Goal: Transaction & Acquisition: Purchase product/service

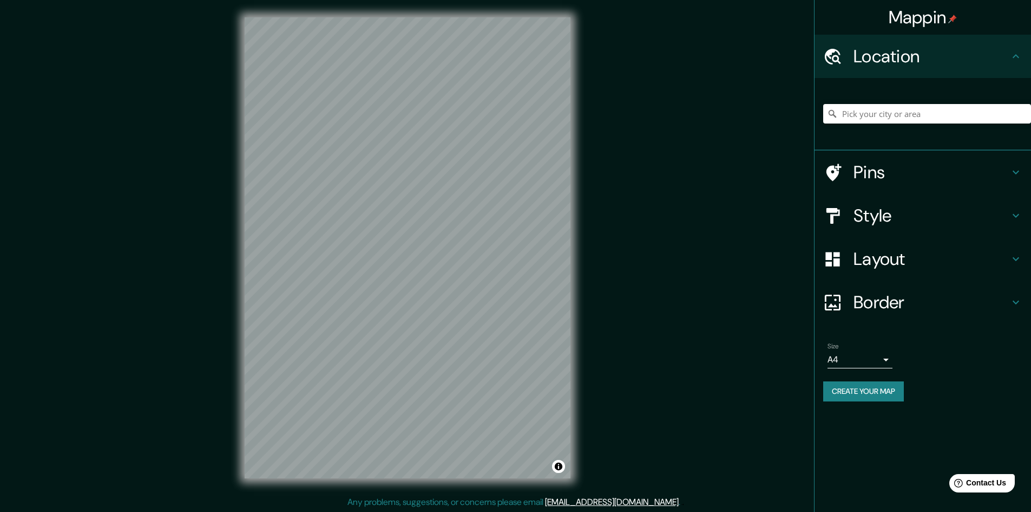
click at [595, 328] on div "Mappin Location Pins Style Layout Border Choose a border. Hint : you can make l…" at bounding box center [515, 256] width 1031 height 513
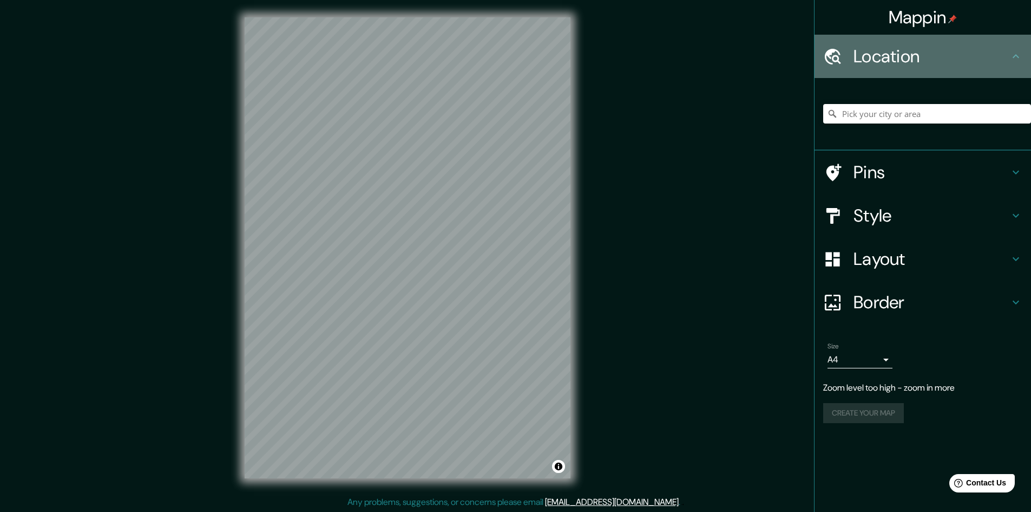
click at [923, 63] on h4 "Location" at bounding box center [932, 56] width 156 height 22
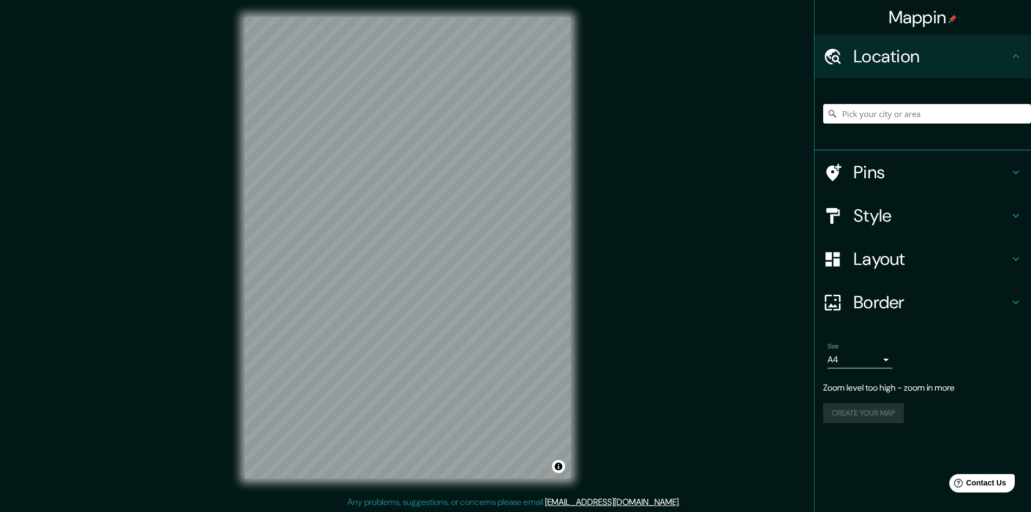
click at [844, 57] on div at bounding box center [839, 56] width 30 height 19
click at [840, 58] on icon at bounding box center [833, 56] width 19 height 19
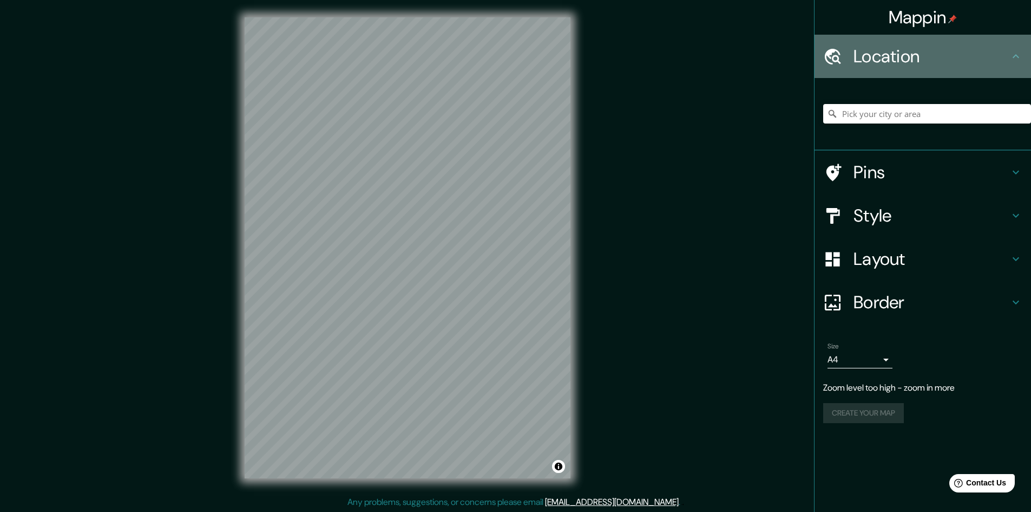
click at [1017, 51] on icon at bounding box center [1016, 56] width 13 height 13
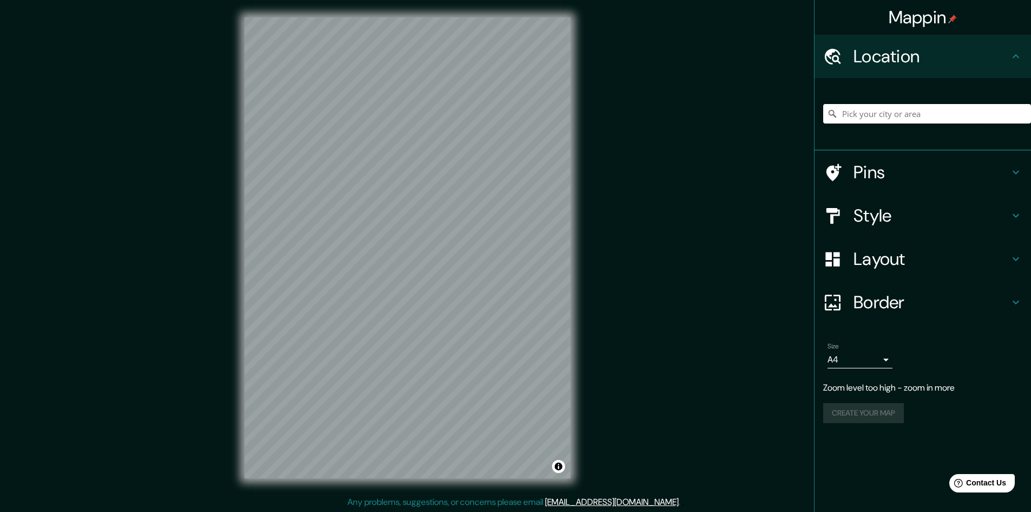
click at [911, 109] on input "Pick your city or area" at bounding box center [928, 113] width 208 height 19
click at [867, 175] on h4 "Pins" at bounding box center [932, 172] width 156 height 22
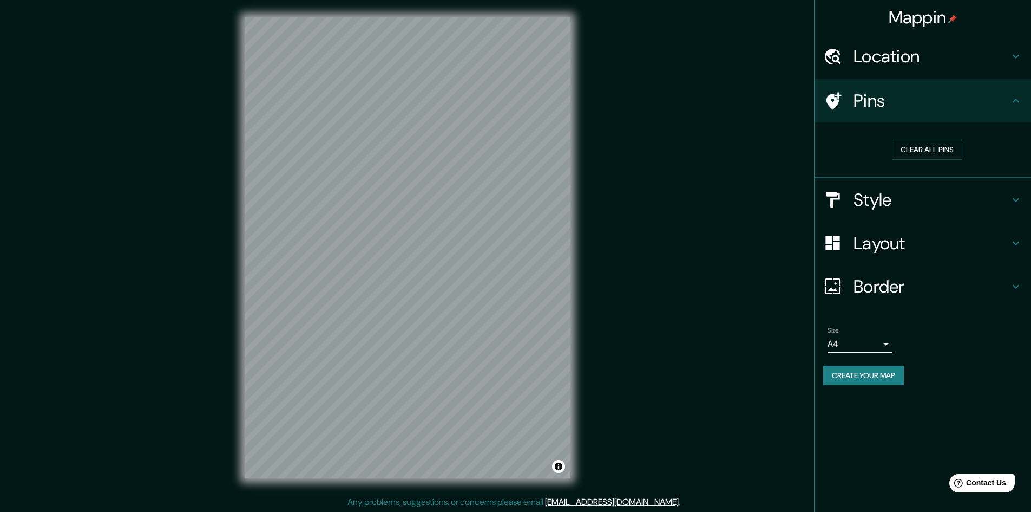
click at [888, 100] on h4 "Pins" at bounding box center [932, 101] width 156 height 22
click at [923, 151] on button "Clear all pins" at bounding box center [927, 150] width 70 height 20
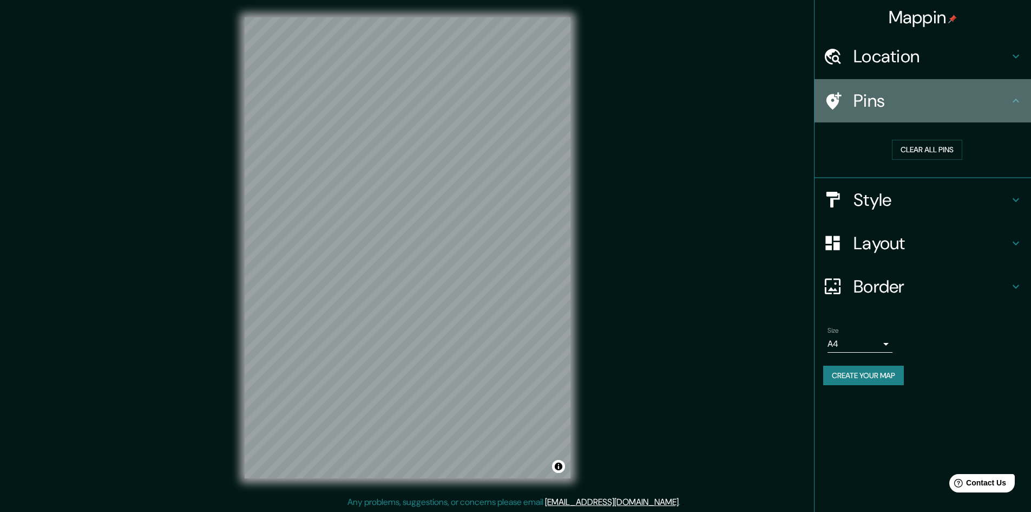
click at [838, 100] on icon at bounding box center [834, 100] width 15 height 17
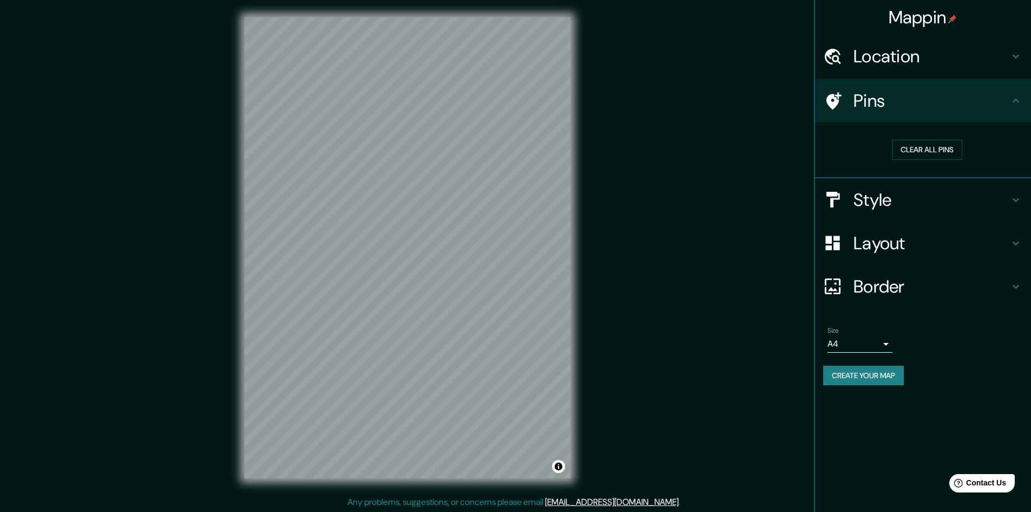
click at [886, 343] on body "Mappin Location Potosí, Departamento de Potosí, Bolivia Pins Clear all pins Sty…" at bounding box center [515, 256] width 1031 height 512
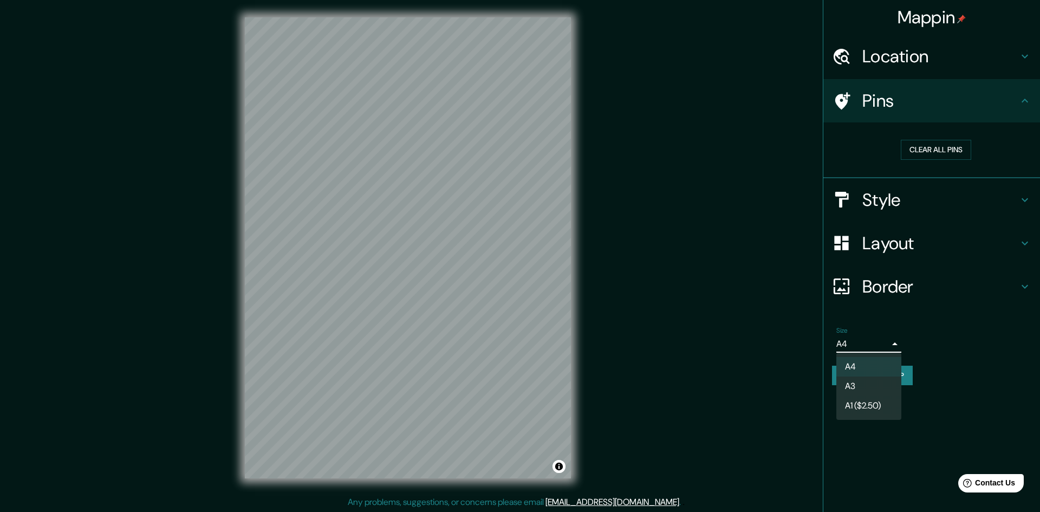
click at [886, 343] on div at bounding box center [520, 256] width 1040 height 512
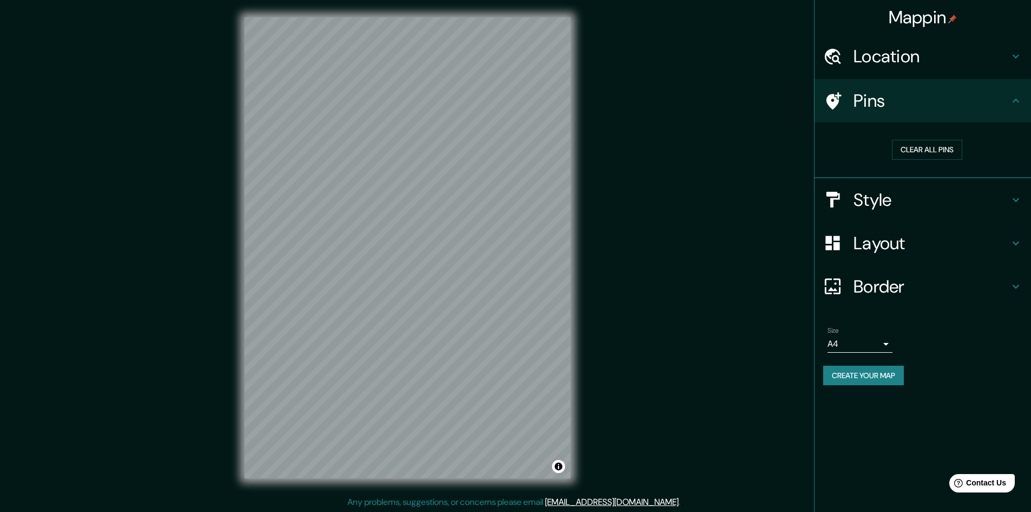
click at [576, 380] on div "© Mapbox © OpenStreetMap Improve this map" at bounding box center [407, 247] width 361 height 495
click at [458, 511] on html "Mappin Location Potosí, Departamento de Potosí, Bolivia Pins Clear all pins Sty…" at bounding box center [515, 256] width 1031 height 512
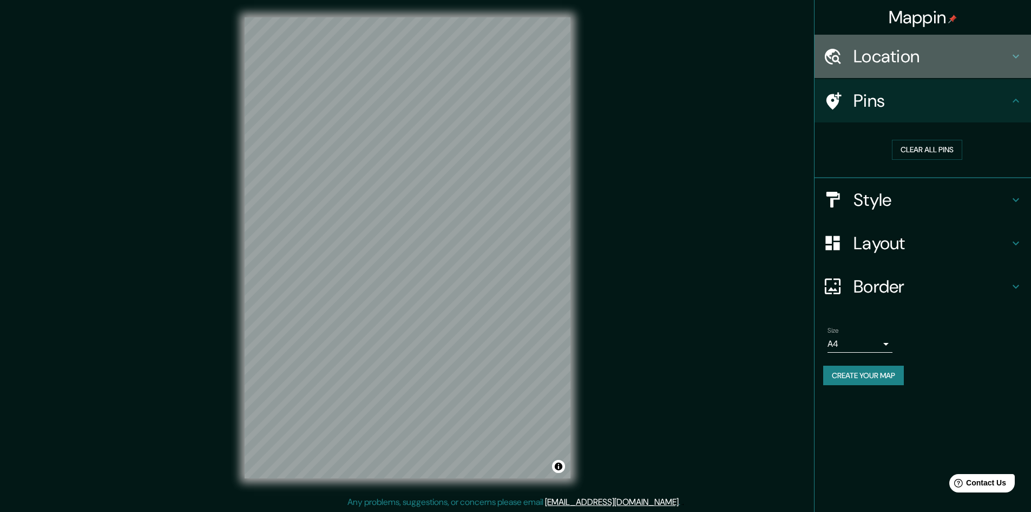
click at [936, 63] on h4 "Location" at bounding box center [932, 56] width 156 height 22
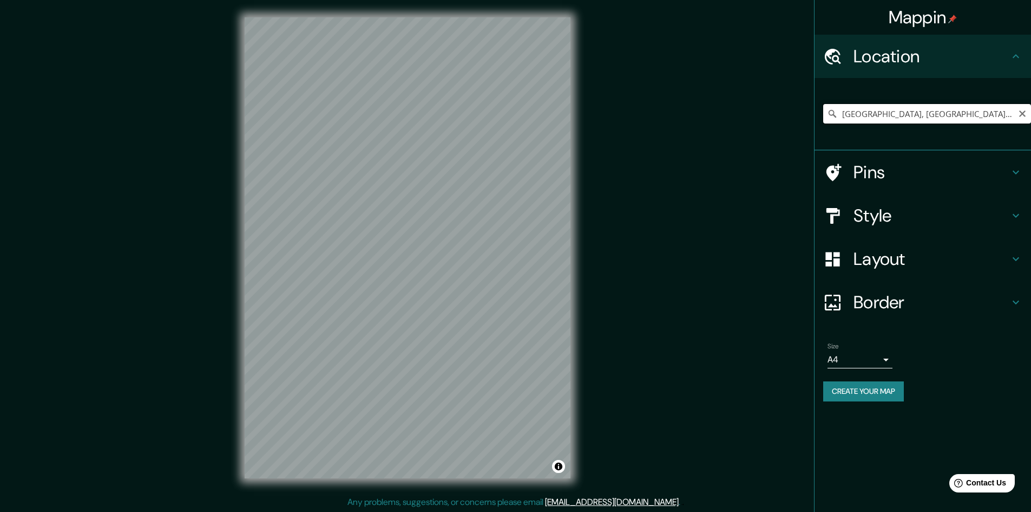
click at [888, 113] on input "[GEOGRAPHIC_DATA], [GEOGRAPHIC_DATA], [GEOGRAPHIC_DATA]" at bounding box center [928, 113] width 208 height 19
drag, startPoint x: 1005, startPoint y: 110, endPoint x: 825, endPoint y: 119, distance: 179.9
click at [825, 119] on input "[GEOGRAPHIC_DATA], [GEOGRAPHIC_DATA], [GEOGRAPHIC_DATA]" at bounding box center [928, 113] width 208 height 19
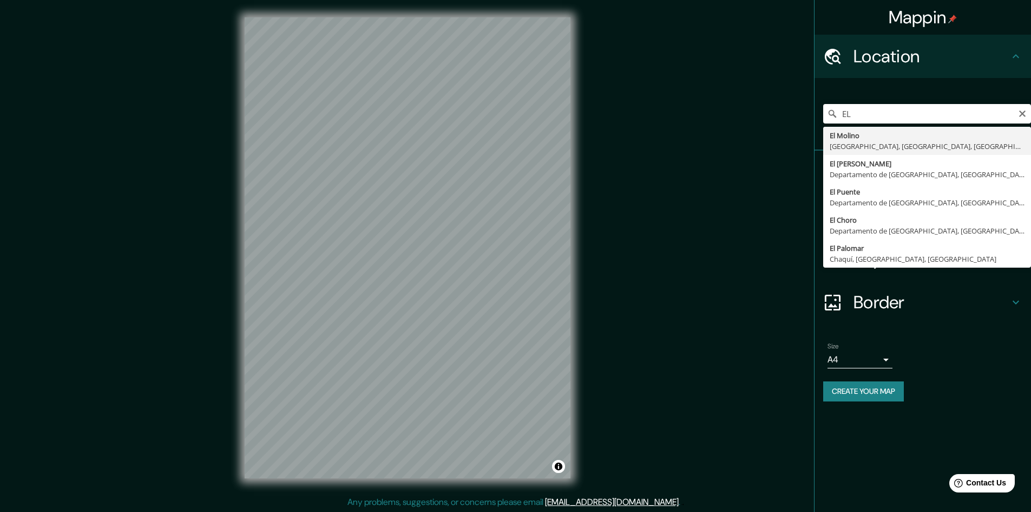
type input "[GEOGRAPHIC_DATA], [GEOGRAPHIC_DATA], [GEOGRAPHIC_DATA], [GEOGRAPHIC_DATA]"
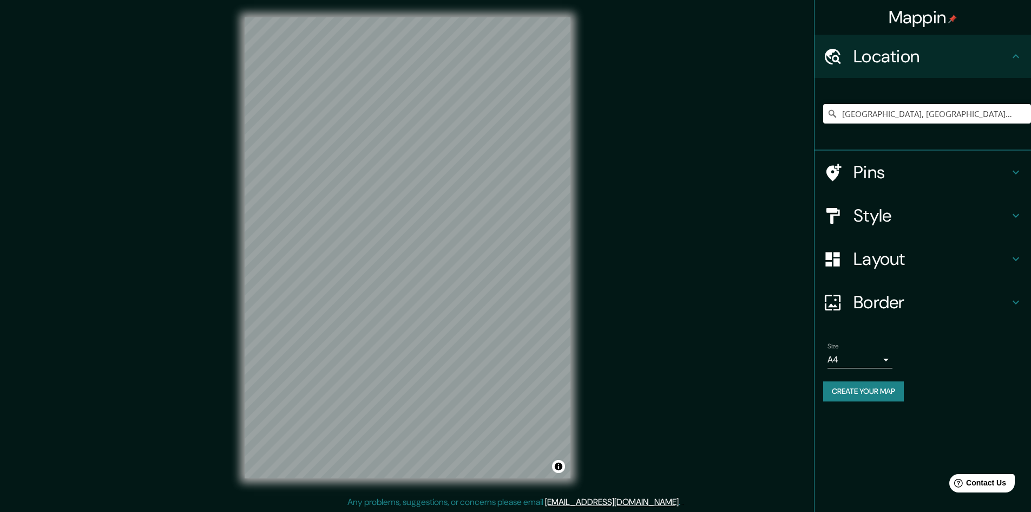
click at [866, 390] on button "Create your map" at bounding box center [864, 391] width 81 height 20
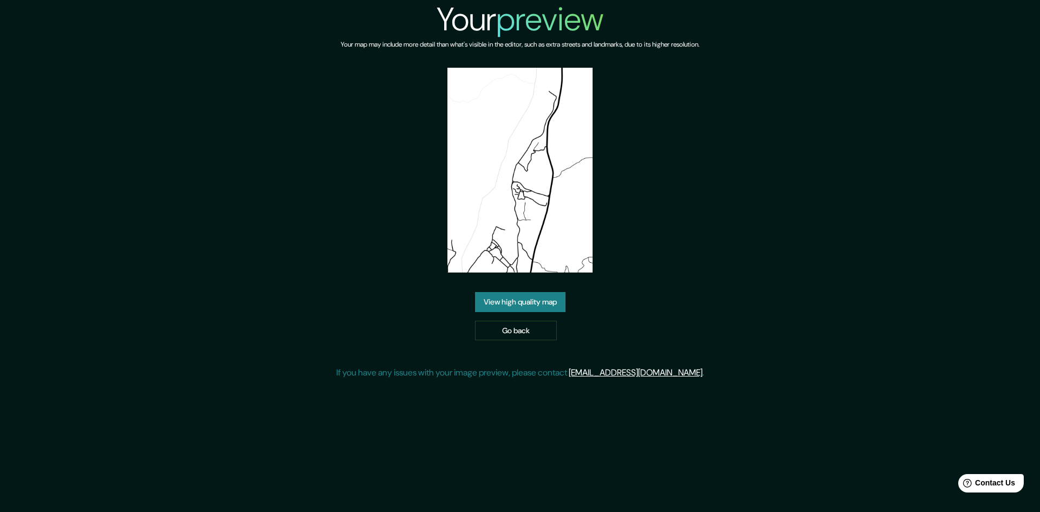
click at [505, 306] on link "View high quality map" at bounding box center [520, 302] width 90 height 20
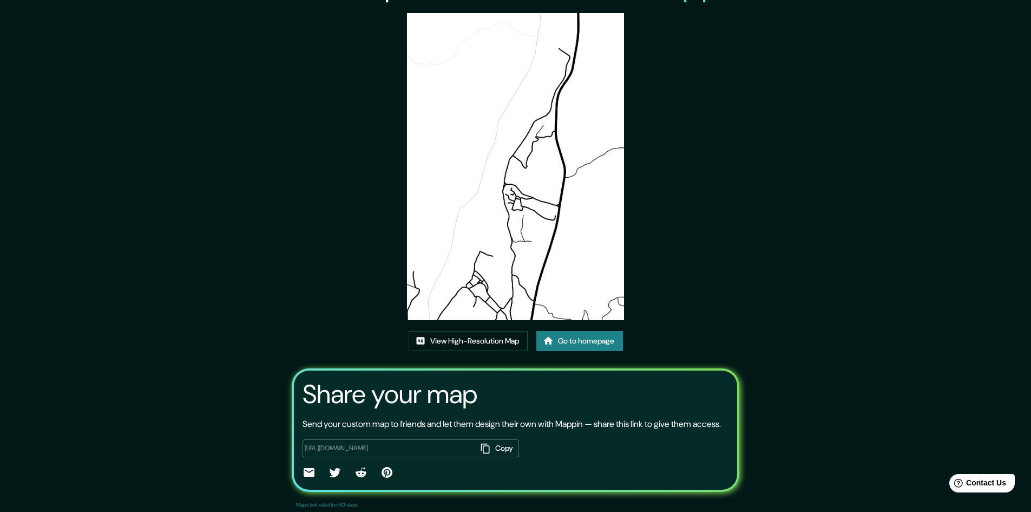
scroll to position [54, 0]
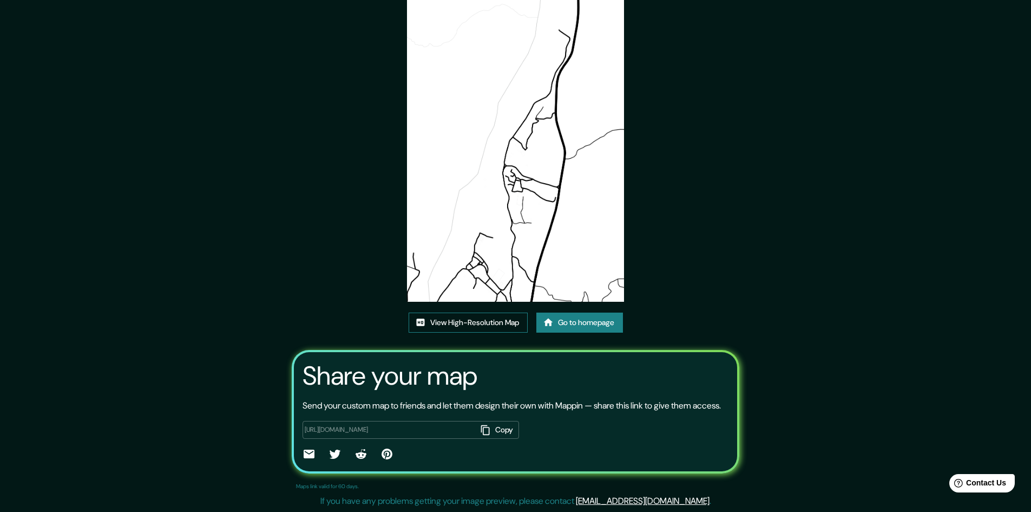
click at [520, 321] on link "View High-Resolution Map" at bounding box center [468, 322] width 119 height 20
click at [569, 321] on link "Go to homepage" at bounding box center [580, 322] width 87 height 20
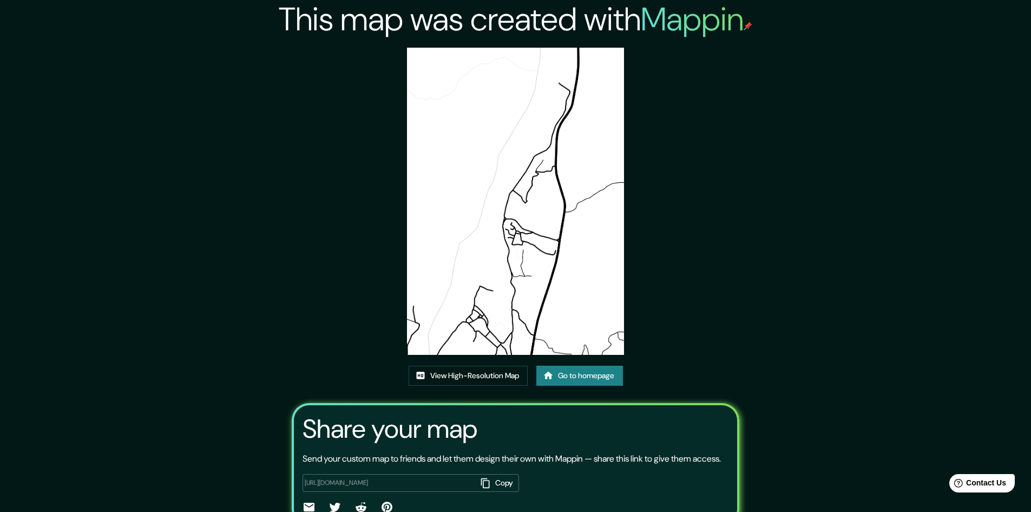
click at [571, 251] on img at bounding box center [515, 201] width 217 height 307
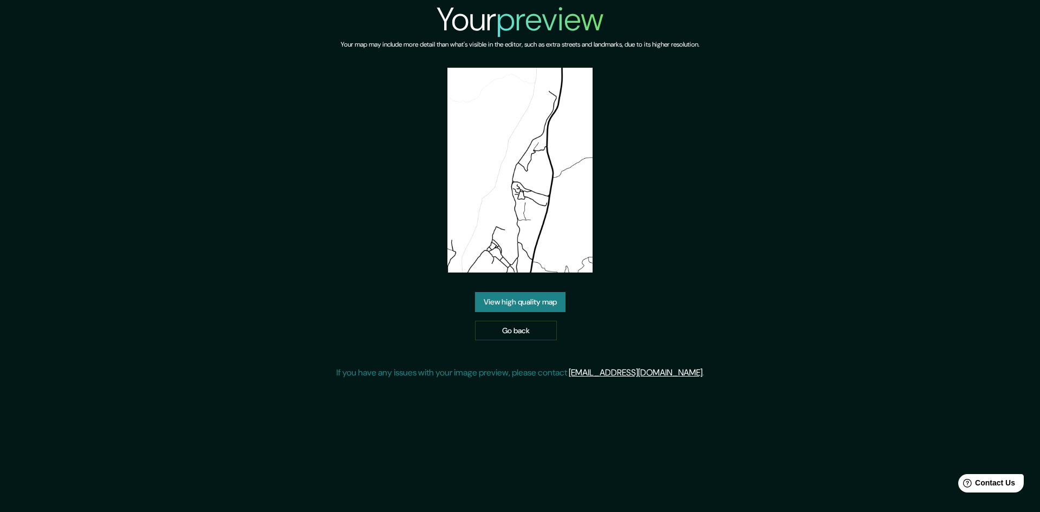
click at [507, 342] on div "Your preview Your map may include more detail than what's visible in the editor…" at bounding box center [520, 194] width 368 height 388
click at [507, 336] on link "Go back" at bounding box center [516, 331] width 82 height 20
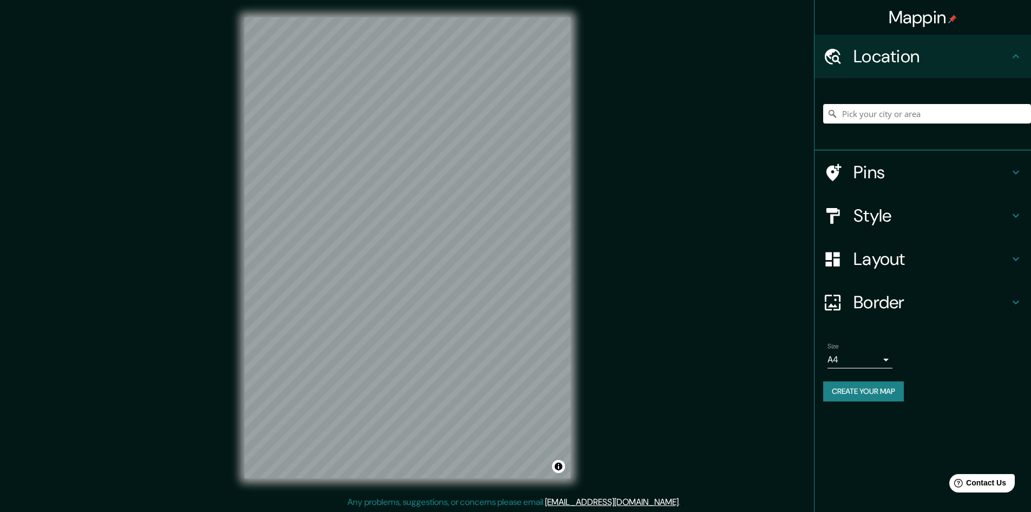
click at [237, 55] on div "© Mapbox © OpenStreetMap Improve this map" at bounding box center [407, 247] width 361 height 495
click at [878, 118] on input "Pick your city or area" at bounding box center [928, 113] width 208 height 19
click at [892, 301] on h4 "Border" at bounding box center [932, 302] width 156 height 22
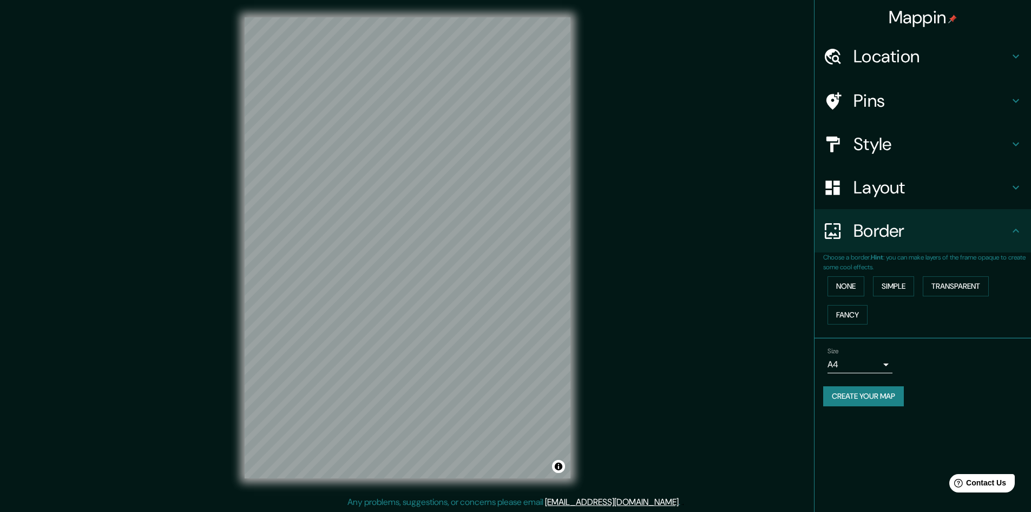
drag, startPoint x: 879, startPoint y: 73, endPoint x: 885, endPoint y: 68, distance: 7.3
click at [883, 69] on div "Location" at bounding box center [923, 56] width 217 height 43
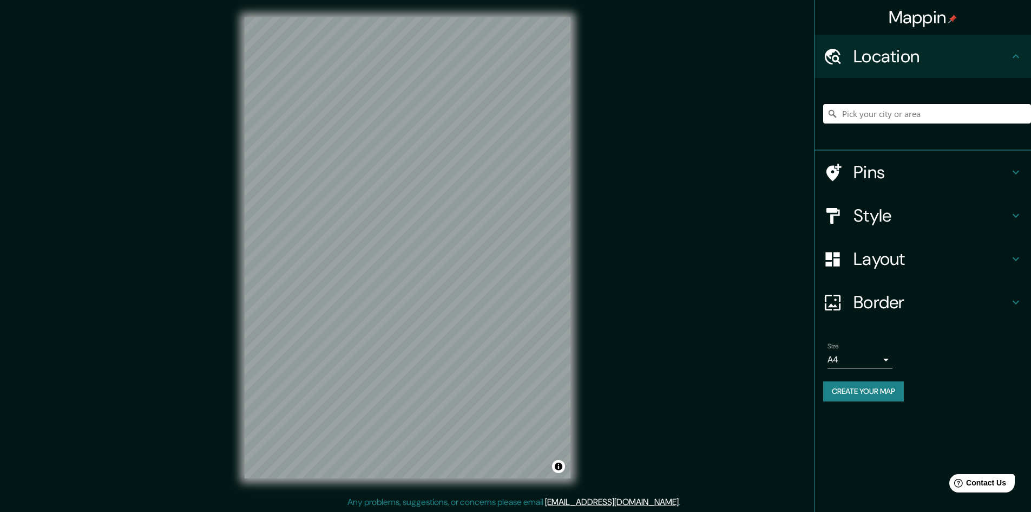
click at [881, 114] on input "Pick your city or area" at bounding box center [928, 113] width 208 height 19
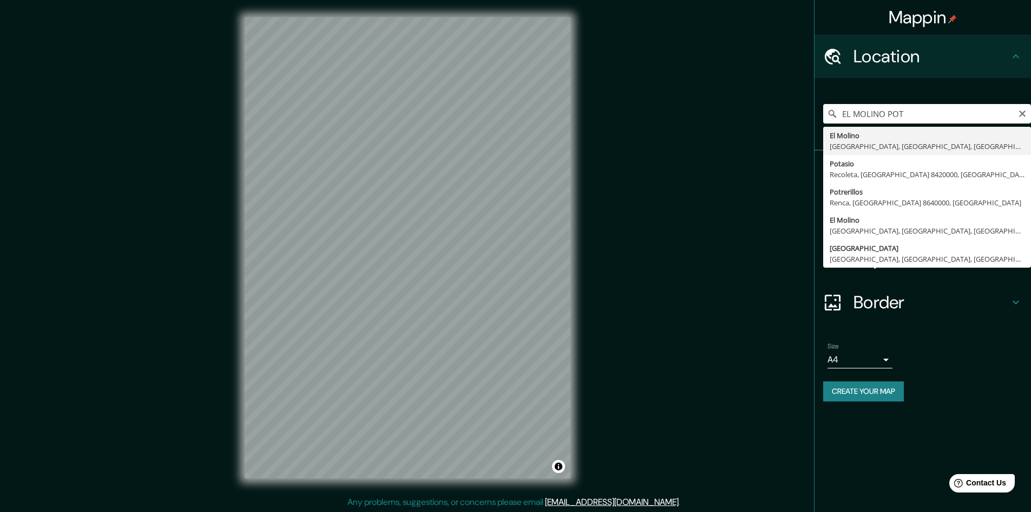
type input "[GEOGRAPHIC_DATA], [GEOGRAPHIC_DATA], [GEOGRAPHIC_DATA], [GEOGRAPHIC_DATA]"
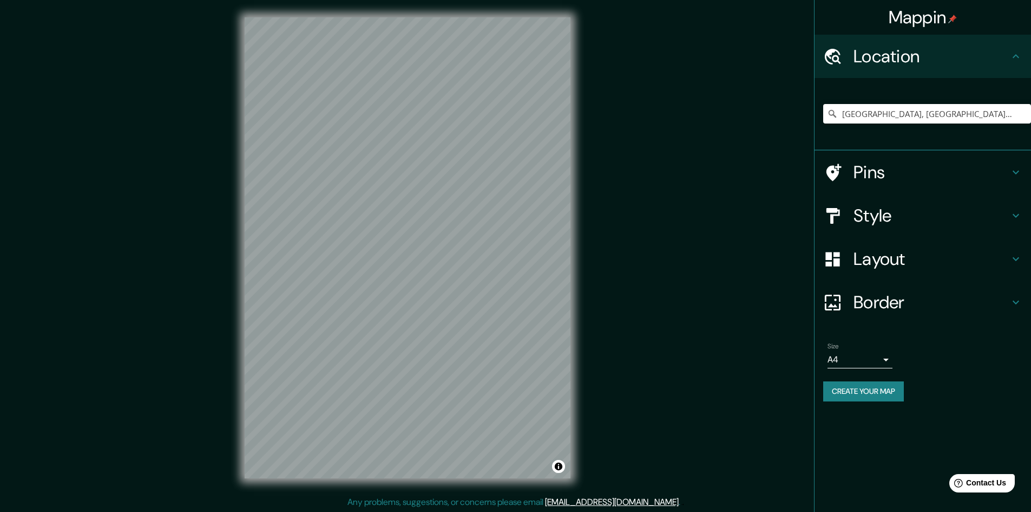
click at [686, 290] on div "Mappin Location [GEOGRAPHIC_DATA], [GEOGRAPHIC_DATA], [GEOGRAPHIC_DATA], [GEOGR…" at bounding box center [515, 256] width 1031 height 513
click at [527, 276] on div at bounding box center [524, 271] width 9 height 9
click at [441, 17] on div at bounding box center [408, 17] width 326 height 0
drag, startPoint x: 441, startPoint y: 385, endPoint x: 448, endPoint y: 381, distance: 8.7
click at [445, 381] on div at bounding box center [445, 381] width 9 height 9
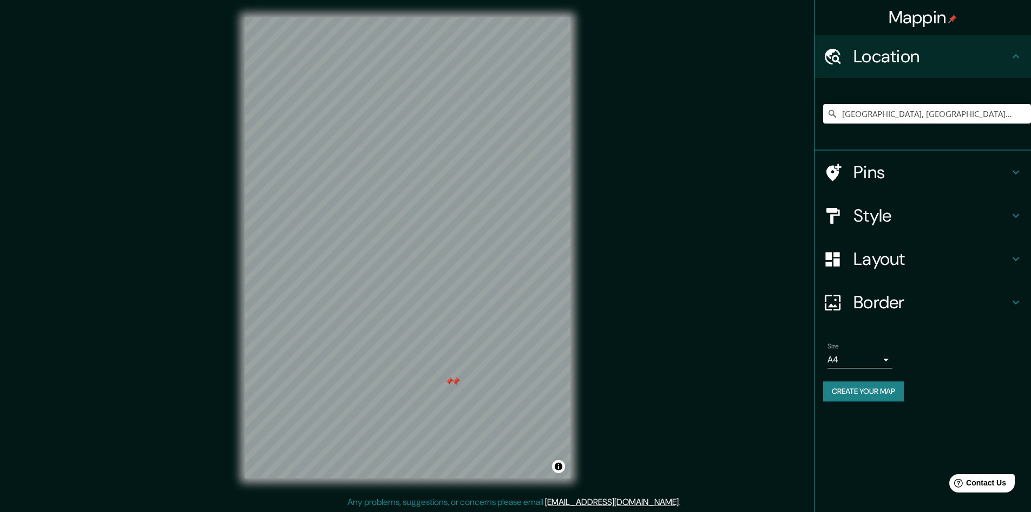
click at [451, 381] on div at bounding box center [449, 381] width 9 height 9
click at [457, 380] on div at bounding box center [456, 381] width 9 height 9
click at [455, 378] on div at bounding box center [456, 381] width 9 height 9
click at [894, 120] on input "[GEOGRAPHIC_DATA], [GEOGRAPHIC_DATA], [GEOGRAPHIC_DATA], [GEOGRAPHIC_DATA]" at bounding box center [928, 113] width 208 height 19
click at [1000, 109] on input "[GEOGRAPHIC_DATA], [GEOGRAPHIC_DATA], [GEOGRAPHIC_DATA], [GEOGRAPHIC_DATA]" at bounding box center [928, 113] width 208 height 19
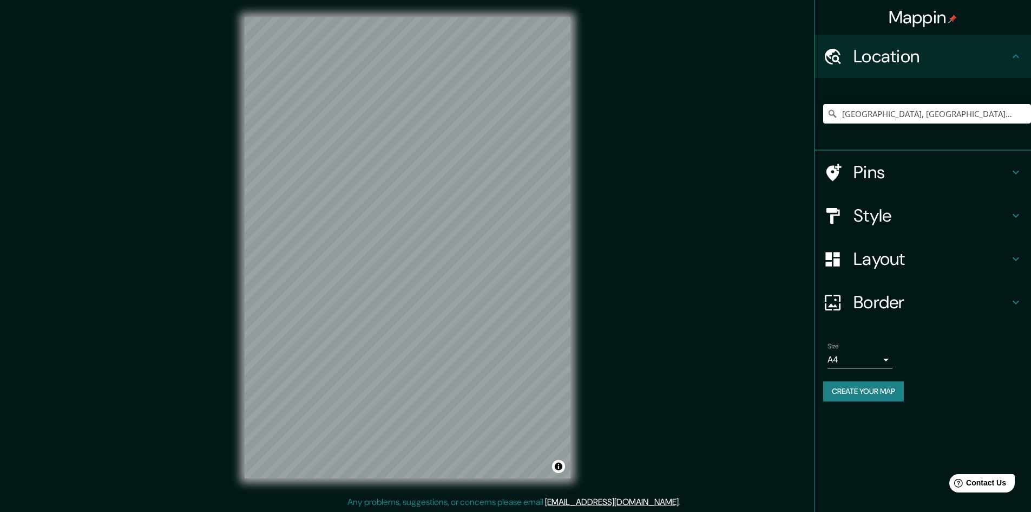
drag, startPoint x: 983, startPoint y: 145, endPoint x: 1000, endPoint y: 138, distance: 18.4
click at [983, 146] on div "[GEOGRAPHIC_DATA], [GEOGRAPHIC_DATA], [GEOGRAPHIC_DATA], [GEOGRAPHIC_DATA]" at bounding box center [923, 114] width 217 height 73
click at [871, 109] on input "[GEOGRAPHIC_DATA], [GEOGRAPHIC_DATA], [GEOGRAPHIC_DATA], [GEOGRAPHIC_DATA]" at bounding box center [928, 113] width 208 height 19
click at [945, 56] on h4 "Location" at bounding box center [932, 56] width 156 height 22
click at [872, 203] on div "Style" at bounding box center [923, 215] width 217 height 43
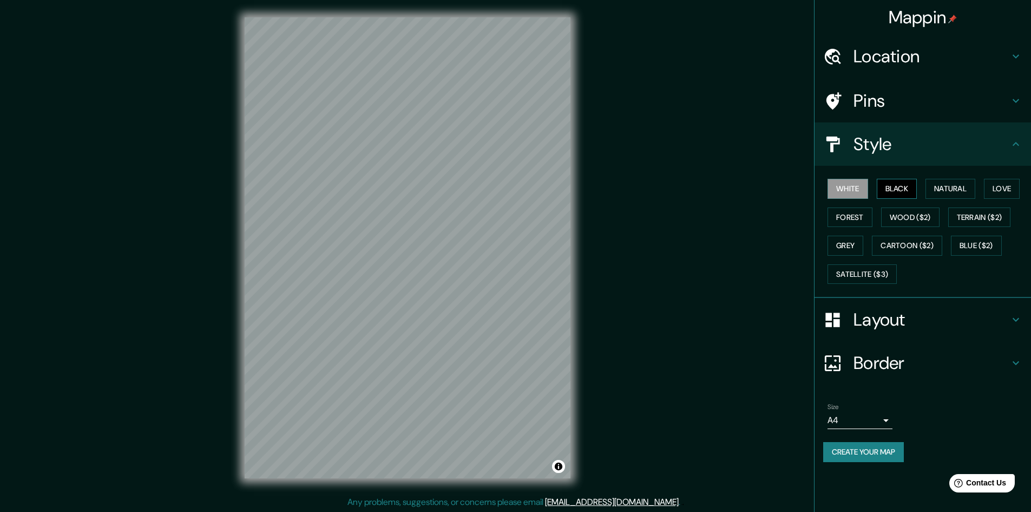
click at [914, 192] on button "Black" at bounding box center [897, 189] width 41 height 20
click at [966, 191] on button "Natural" at bounding box center [951, 189] width 50 height 20
click at [1003, 191] on button "Love" at bounding box center [1002, 189] width 36 height 20
click at [958, 192] on button "Natural" at bounding box center [951, 189] width 50 height 20
click at [990, 214] on button "Terrain ($2)" at bounding box center [980, 217] width 63 height 20
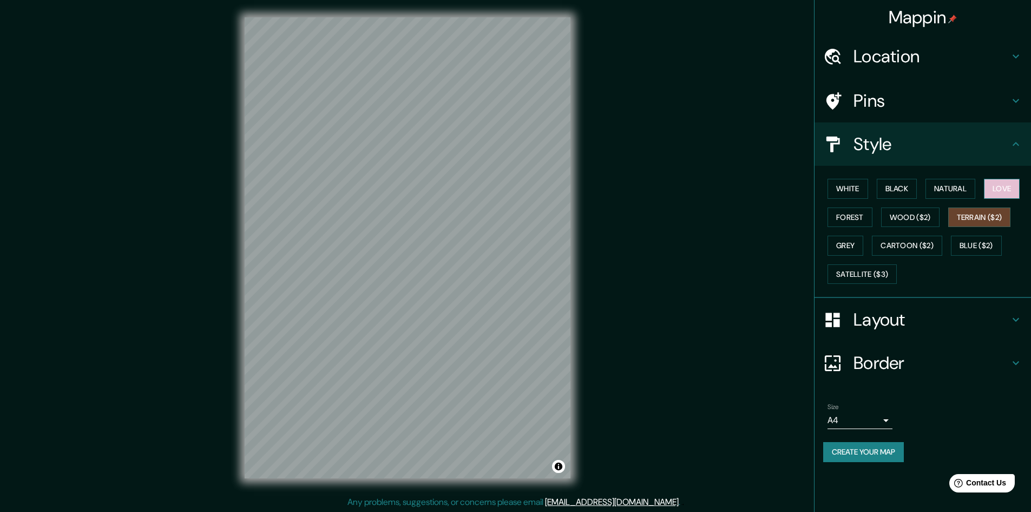
click at [1004, 184] on button "Love" at bounding box center [1002, 189] width 36 height 20
click at [990, 223] on button "Terrain ($2)" at bounding box center [980, 217] width 63 height 20
click at [902, 225] on button "Wood ($2)" at bounding box center [910, 217] width 58 height 20
click at [838, 216] on button "Forest" at bounding box center [850, 217] width 45 height 20
click at [847, 247] on button "Grey" at bounding box center [846, 246] width 36 height 20
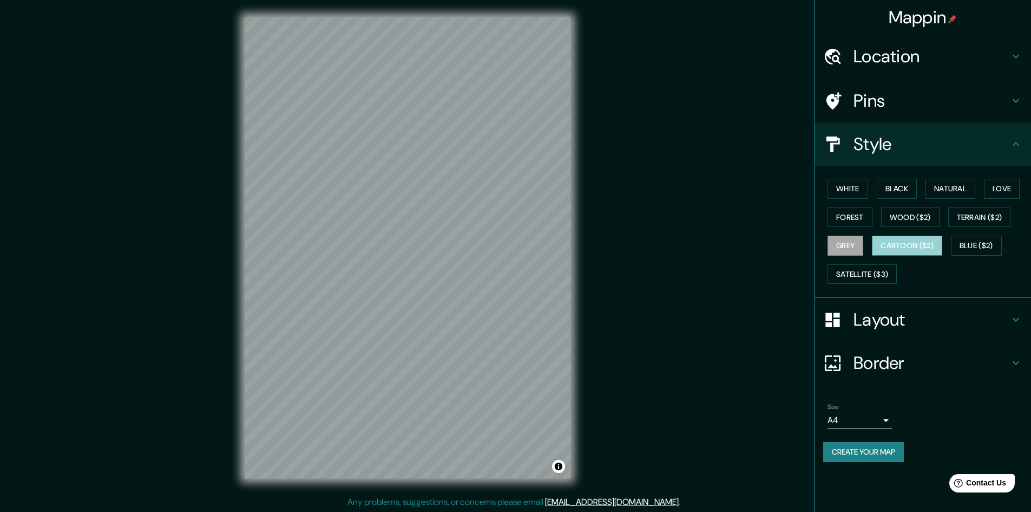
click at [904, 241] on button "Cartoon ($2)" at bounding box center [907, 246] width 70 height 20
click at [971, 244] on button "Blue ($2)" at bounding box center [976, 246] width 51 height 20
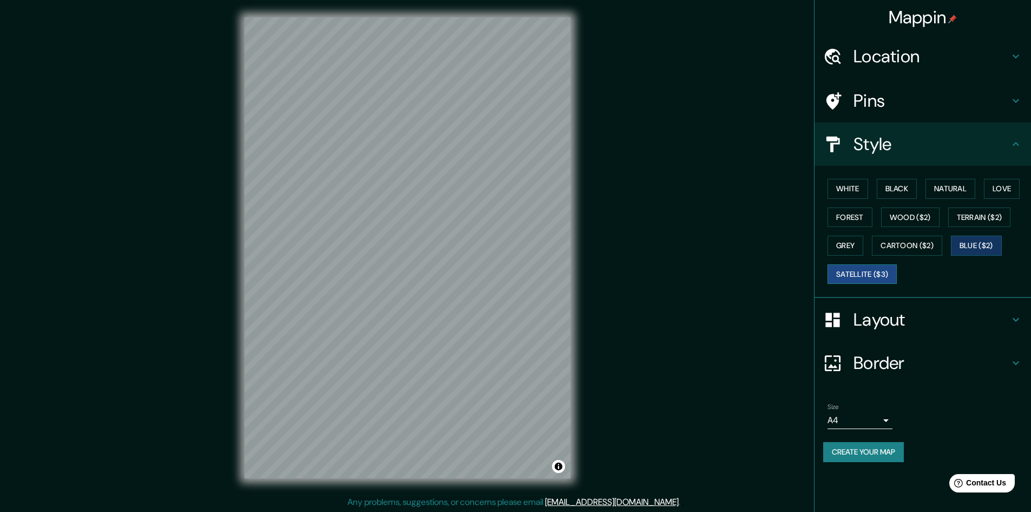
click at [856, 280] on button "Satellite ($3)" at bounding box center [862, 274] width 69 height 20
click at [500, 509] on div "Mappin Location [GEOGRAPHIC_DATA], [GEOGRAPHIC_DATA], [GEOGRAPHIC_DATA], [GEOGR…" at bounding box center [515, 256] width 1031 height 513
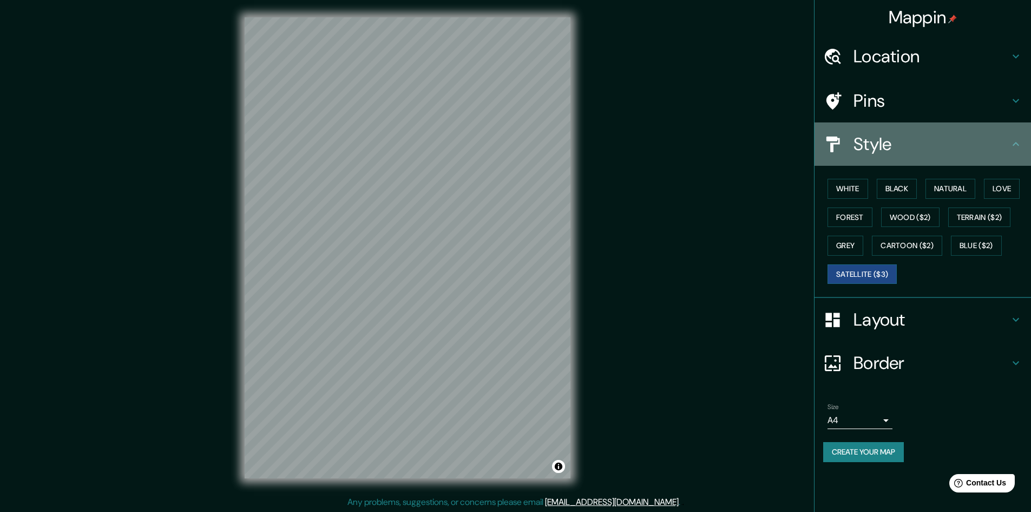
click at [994, 150] on h4 "Style" at bounding box center [932, 144] width 156 height 22
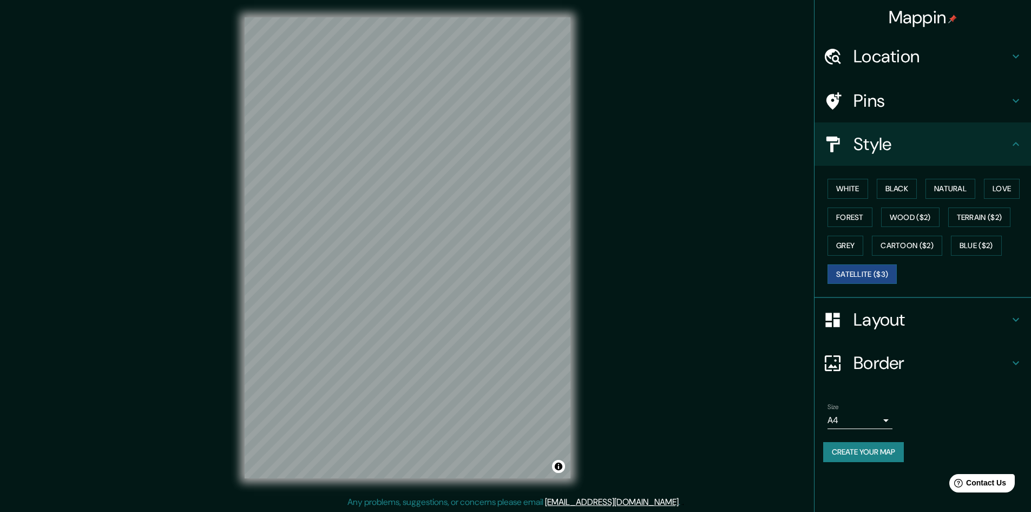
click at [1023, 145] on div "Style" at bounding box center [923, 143] width 217 height 43
click at [857, 190] on button "White" at bounding box center [848, 189] width 41 height 20
click at [893, 187] on button "Black" at bounding box center [897, 189] width 41 height 20
click at [945, 191] on button "Natural" at bounding box center [951, 189] width 50 height 20
click at [1005, 180] on button "Love" at bounding box center [1002, 189] width 36 height 20
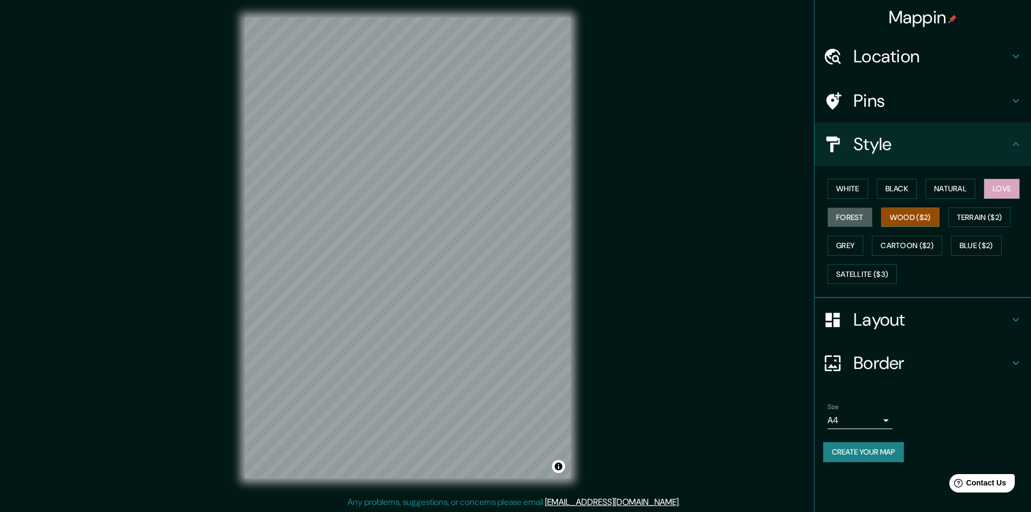
drag, startPoint x: 837, startPoint y: 214, endPoint x: 923, endPoint y: 214, distance: 86.1
click at [838, 214] on button "Forest" at bounding box center [850, 217] width 45 height 20
click at [927, 214] on button "Wood ($2)" at bounding box center [910, 217] width 58 height 20
click at [981, 210] on button "Terrain ($2)" at bounding box center [980, 217] width 63 height 20
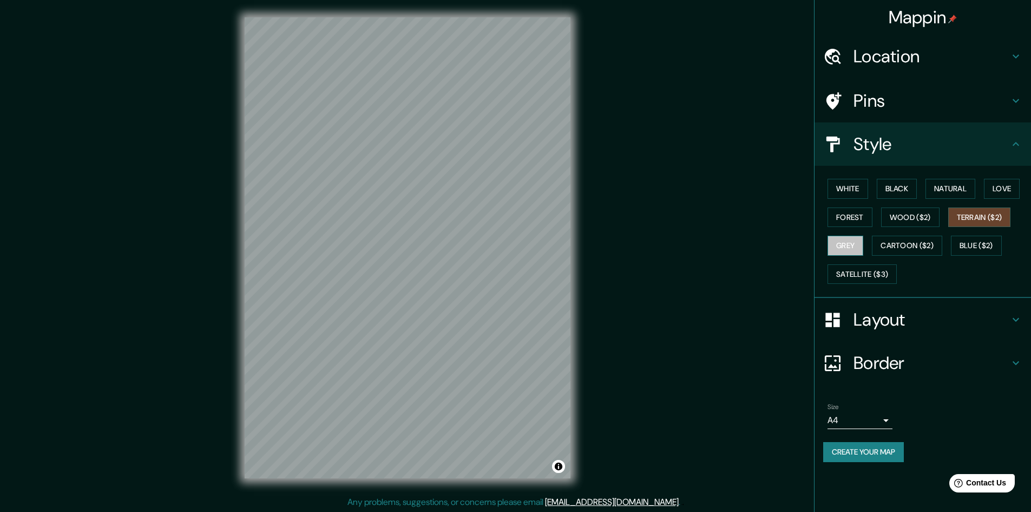
click at [831, 250] on button "Grey" at bounding box center [846, 246] width 36 height 20
drag, startPoint x: 903, startPoint y: 241, endPoint x: 925, endPoint y: 242, distance: 22.7
click at [904, 241] on button "Cartoon ($2)" at bounding box center [907, 246] width 70 height 20
click at [940, 240] on button "Cartoon ($2)" at bounding box center [907, 246] width 70 height 20
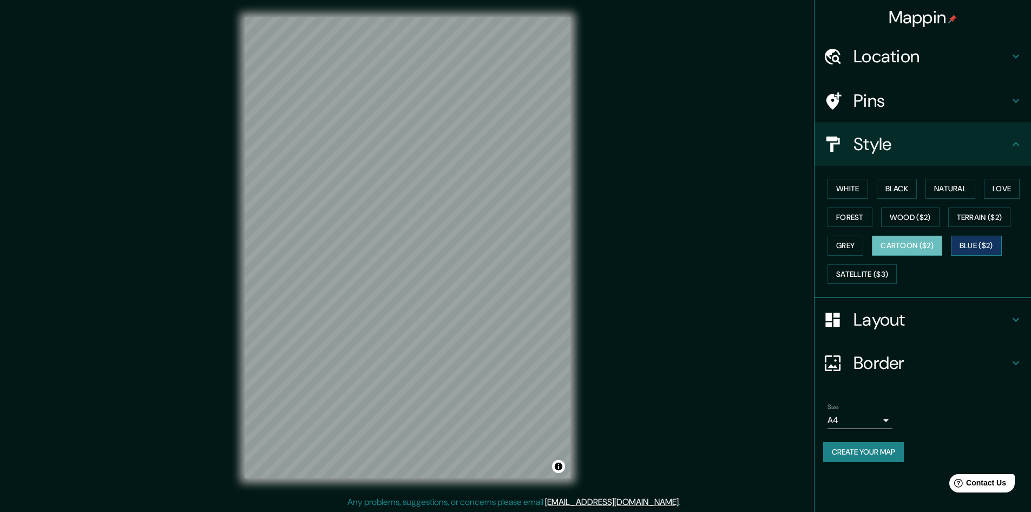
click at [959, 240] on button "Blue ($2)" at bounding box center [976, 246] width 51 height 20
click at [876, 276] on button "Satellite ($3)" at bounding box center [862, 274] width 69 height 20
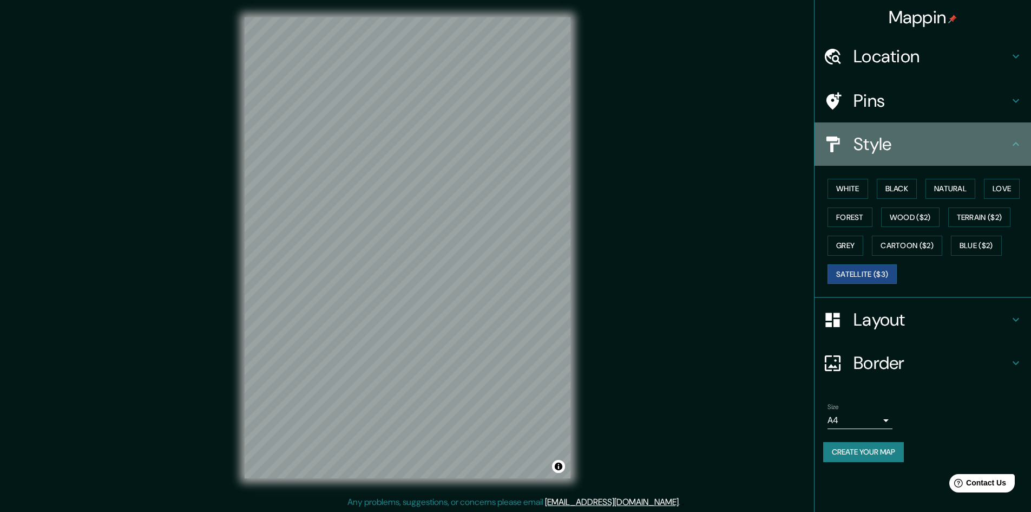
click at [1010, 147] on icon at bounding box center [1016, 144] width 13 height 13
click at [1016, 142] on icon at bounding box center [1016, 144] width 6 height 4
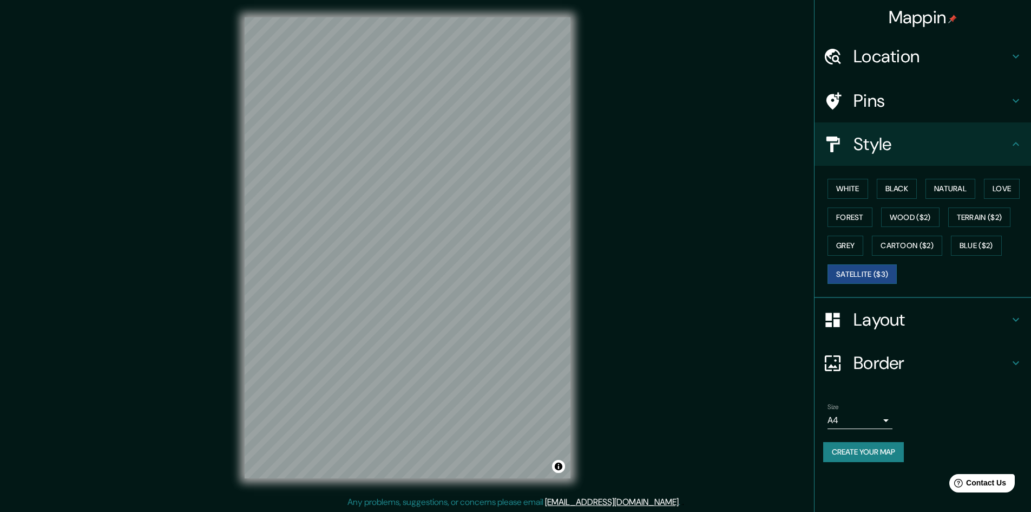
click at [902, 312] on h4 "Layout" at bounding box center [932, 320] width 156 height 22
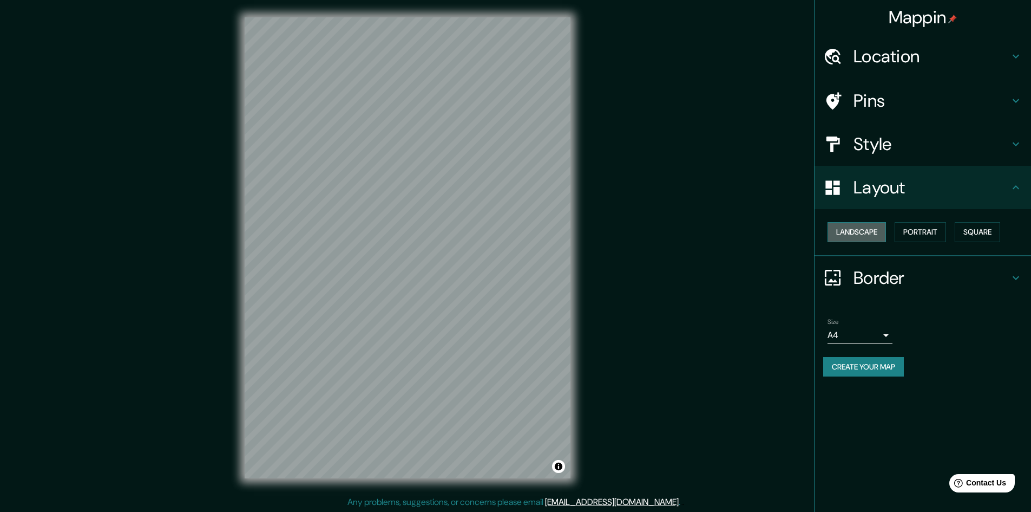
click at [845, 237] on button "Landscape" at bounding box center [857, 232] width 58 height 20
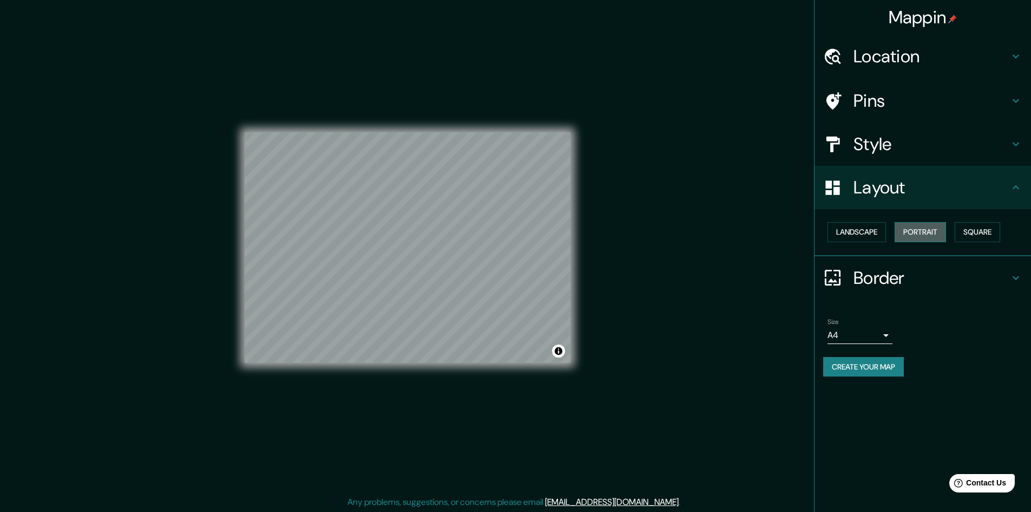
click at [922, 228] on button "Portrait" at bounding box center [920, 232] width 51 height 20
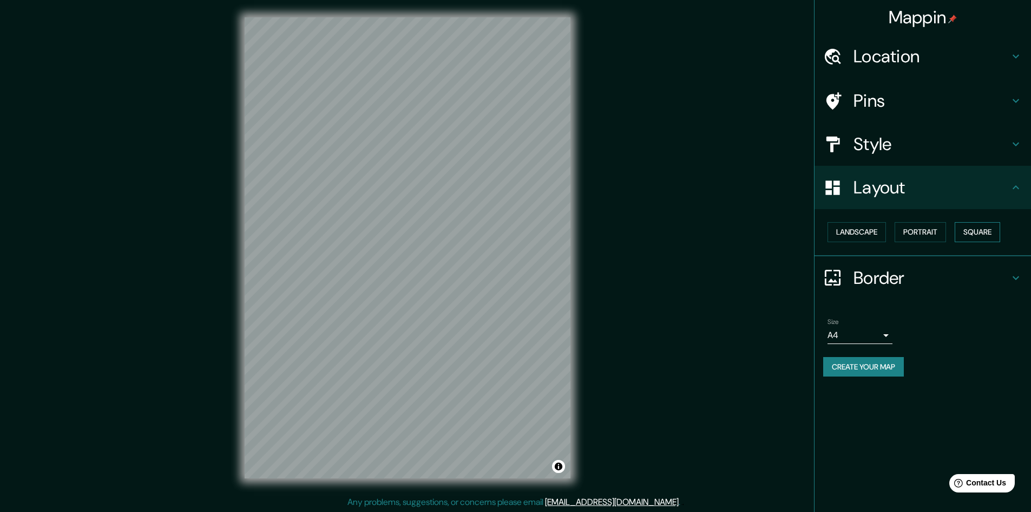
click at [982, 233] on button "Square" at bounding box center [977, 232] width 45 height 20
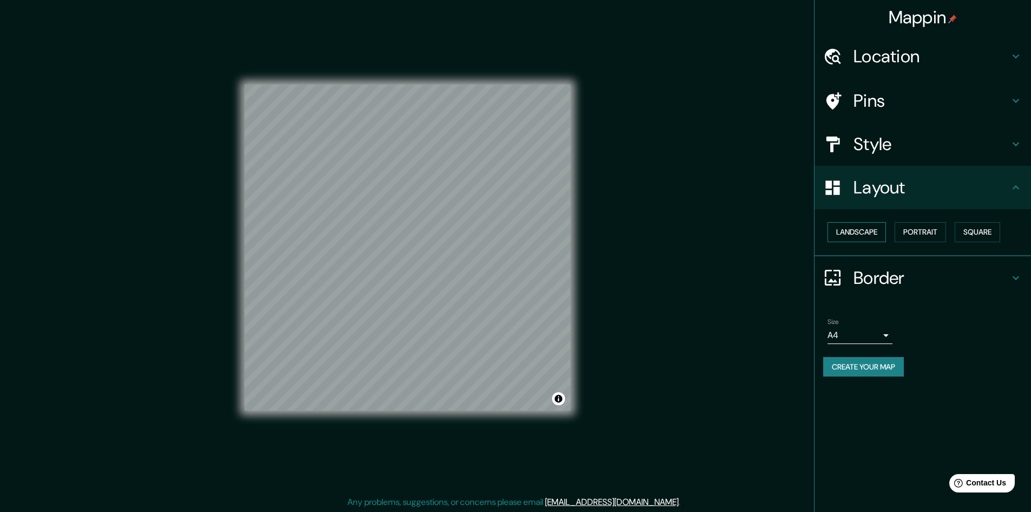
click at [843, 237] on button "Landscape" at bounding box center [857, 232] width 58 height 20
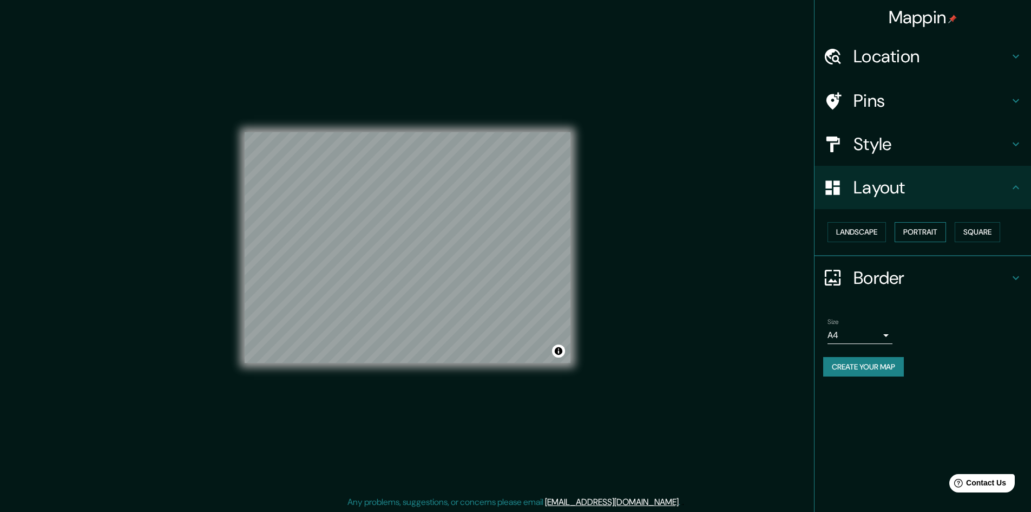
click at [946, 227] on button "Portrait" at bounding box center [920, 232] width 51 height 20
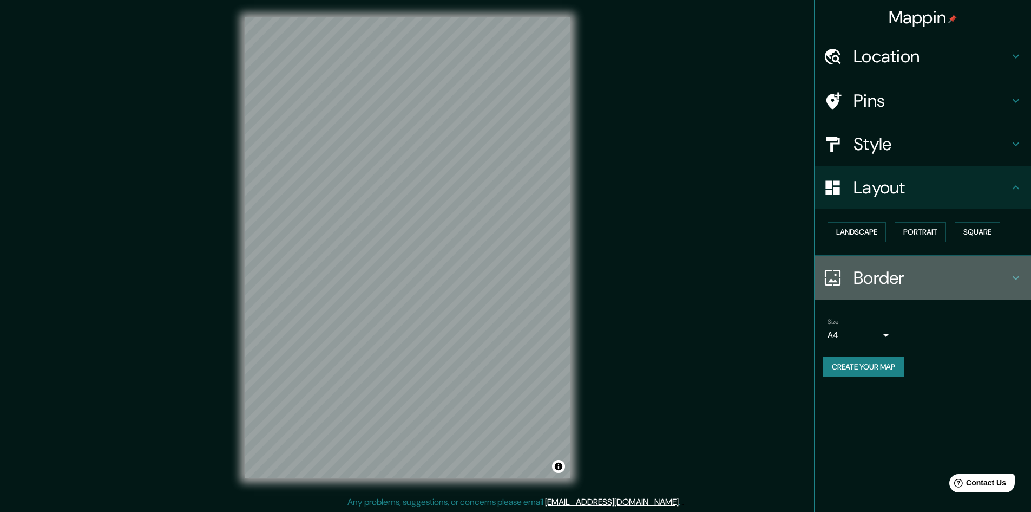
click at [1008, 273] on h4 "Border" at bounding box center [932, 278] width 156 height 22
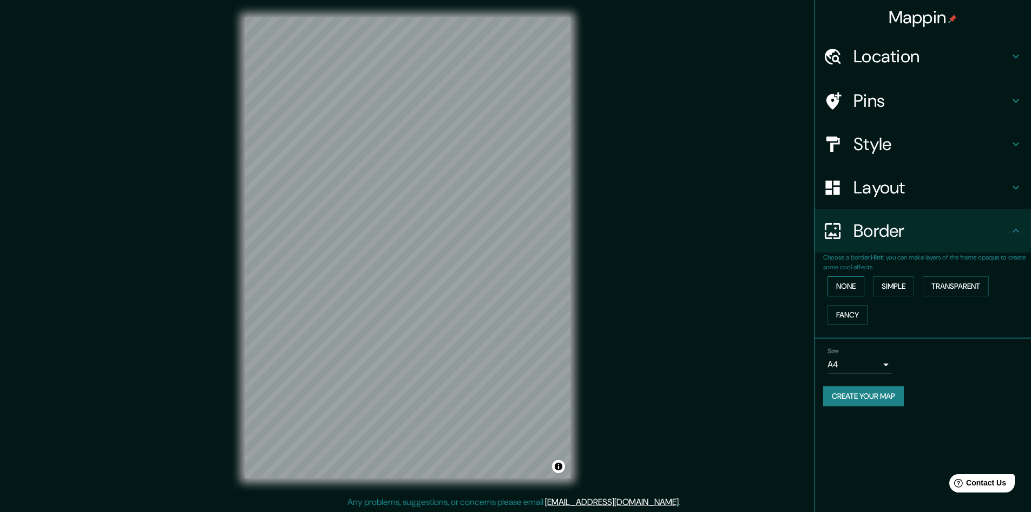
click at [844, 286] on button "None" at bounding box center [846, 286] width 37 height 20
click at [884, 290] on button "Simple" at bounding box center [893, 286] width 41 height 20
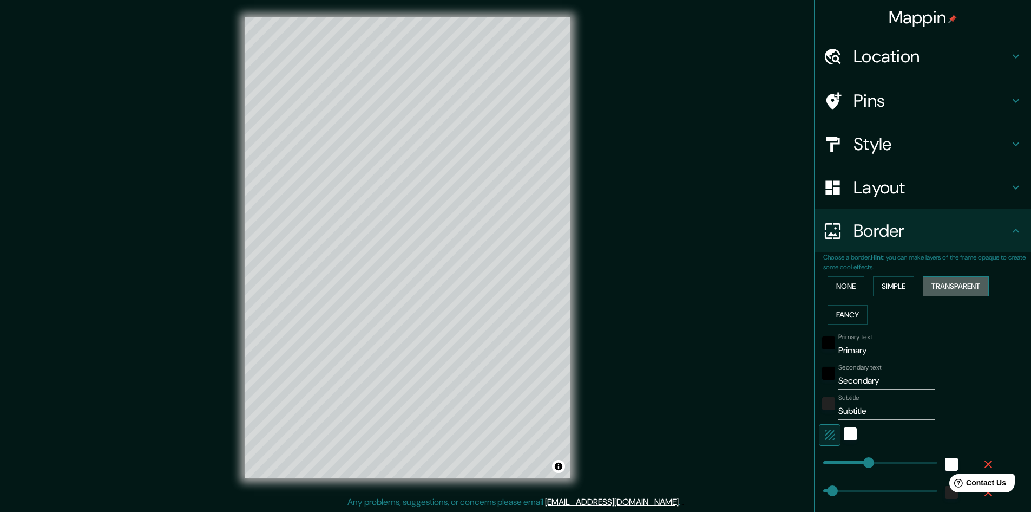
click at [939, 282] on button "Transparent" at bounding box center [956, 286] width 66 height 20
click at [840, 316] on button "Fancy" at bounding box center [848, 315] width 40 height 20
click at [843, 290] on button "None" at bounding box center [846, 286] width 37 height 20
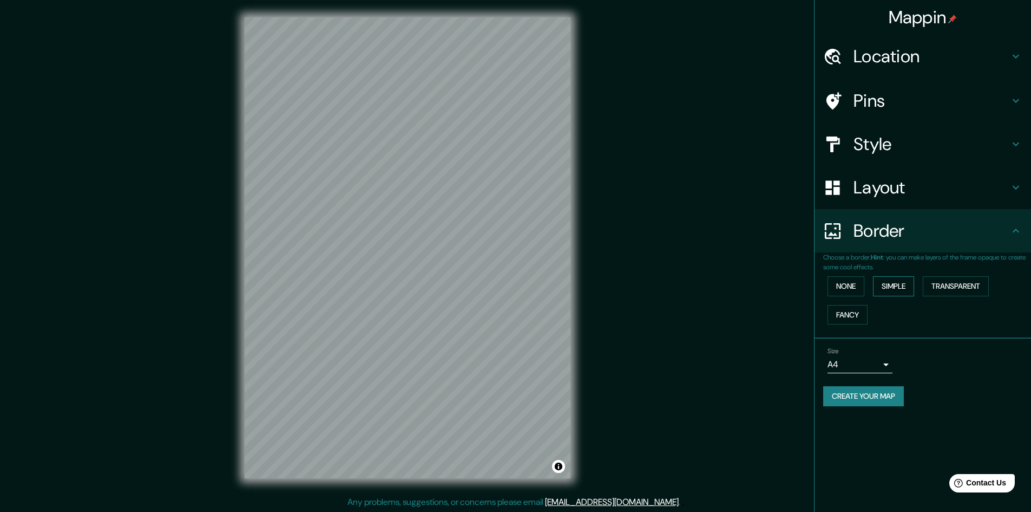
click at [904, 286] on button "Simple" at bounding box center [893, 286] width 41 height 20
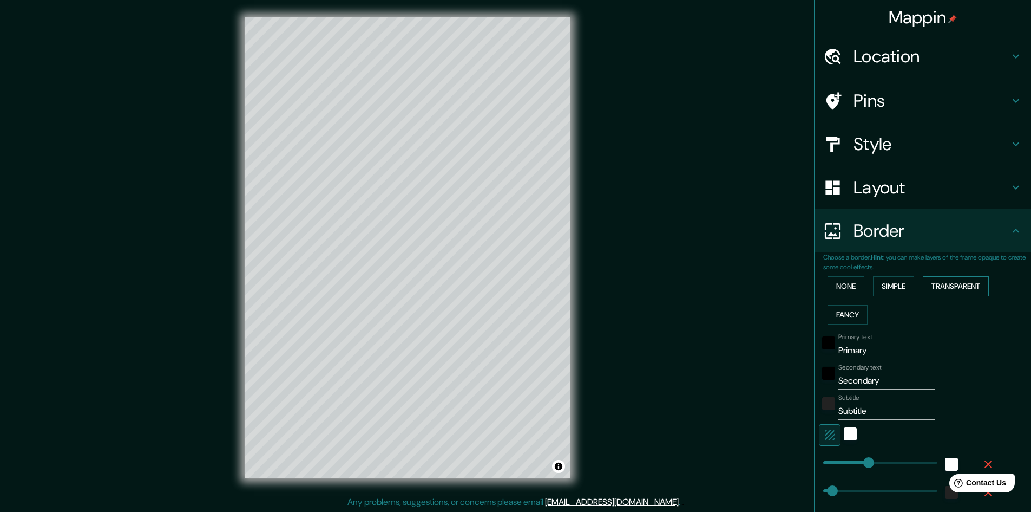
click at [936, 285] on button "Transparent" at bounding box center [956, 286] width 66 height 20
click at [835, 312] on button "Fancy" at bounding box center [848, 315] width 40 height 20
click at [1010, 232] on icon at bounding box center [1016, 230] width 13 height 13
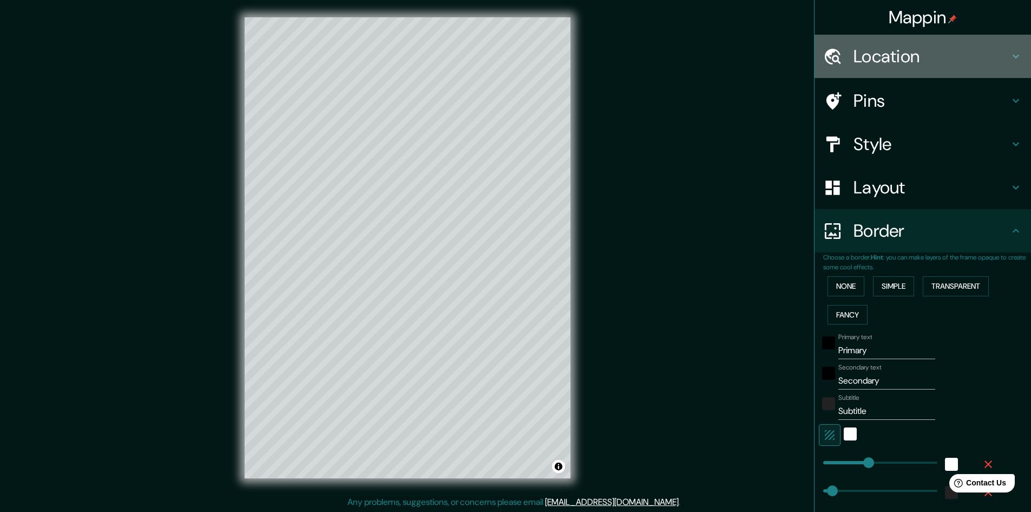
click at [961, 61] on h4 "Location" at bounding box center [932, 56] width 156 height 22
type input "241"
type input "48"
type input "24"
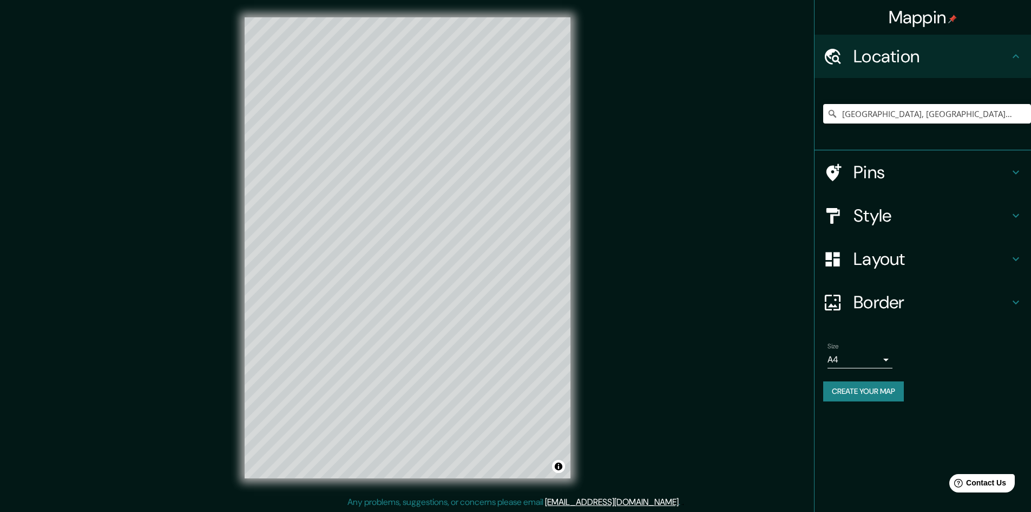
click at [921, 175] on h4 "Pins" at bounding box center [932, 172] width 156 height 22
type input "241"
type input "48"
type input "24"
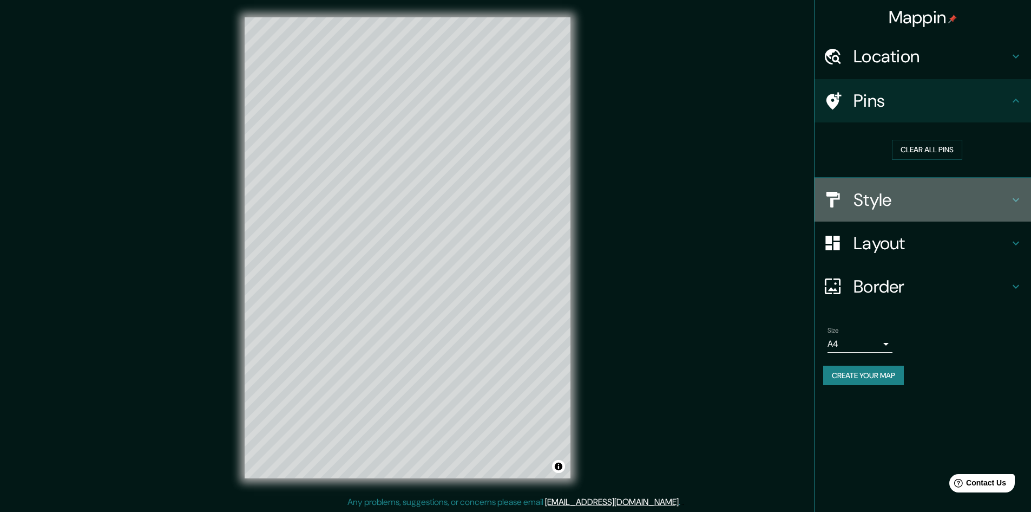
click at [937, 201] on h4 "Style" at bounding box center [932, 200] width 156 height 22
type input "241"
type input "48"
type input "24"
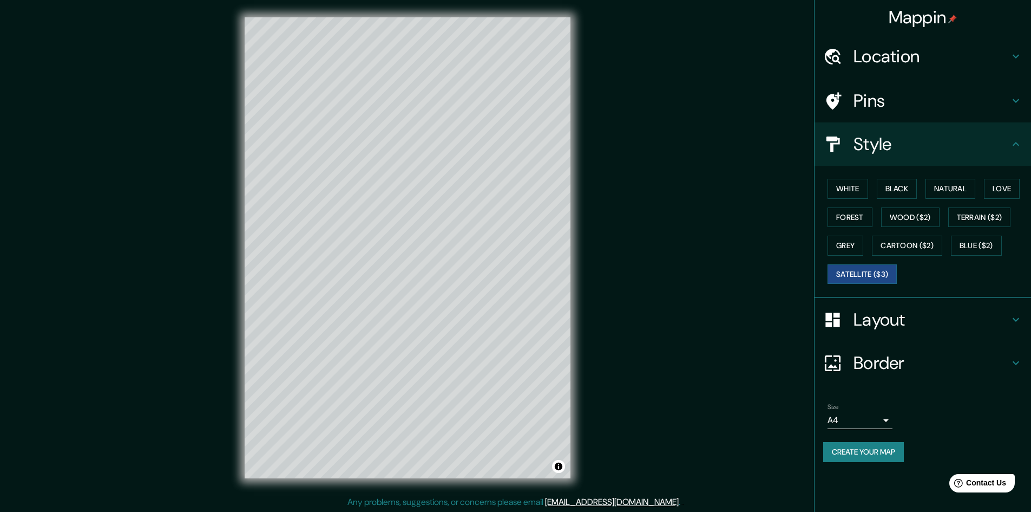
scroll to position [1, 0]
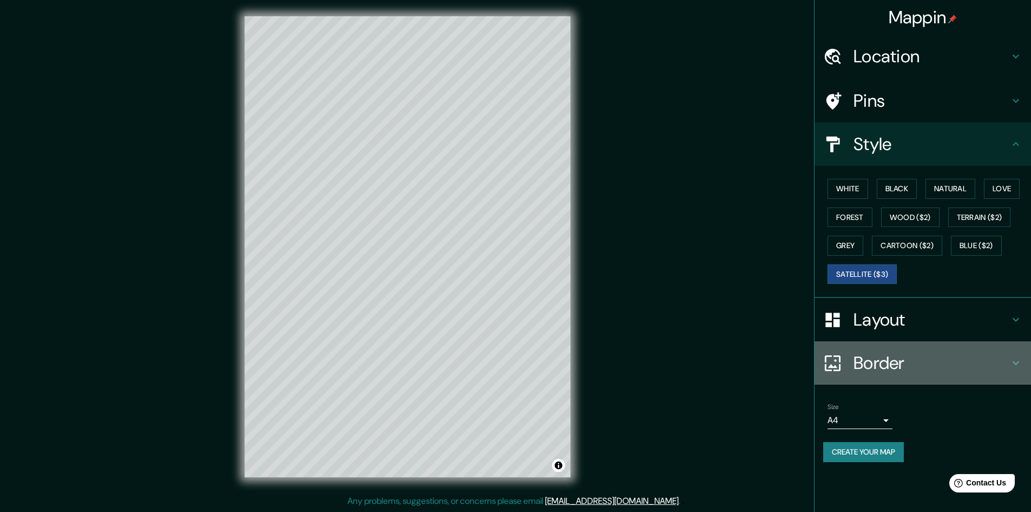
drag, startPoint x: 940, startPoint y: 367, endPoint x: 936, endPoint y: 362, distance: 6.5
click at [939, 365] on h4 "Border" at bounding box center [932, 363] width 156 height 22
type input "241"
type input "48"
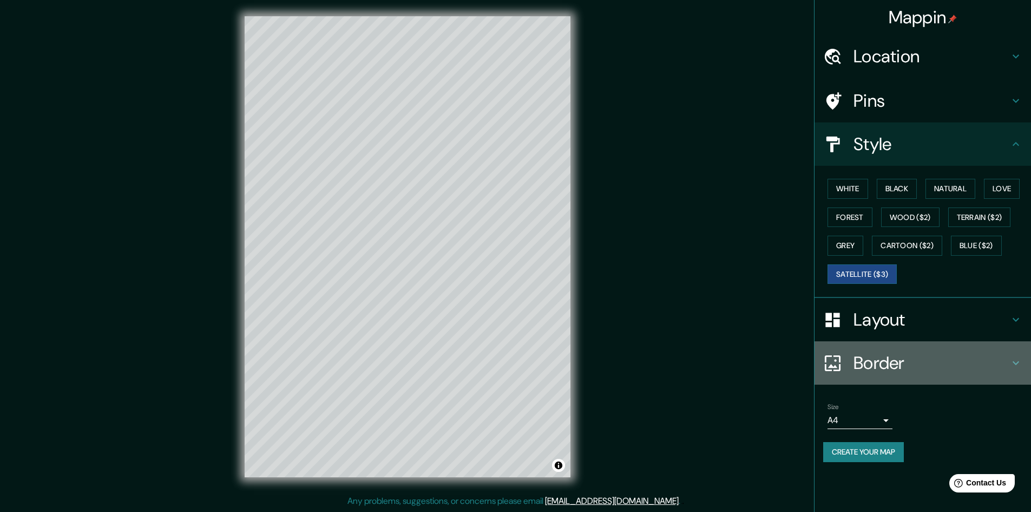
type input "24"
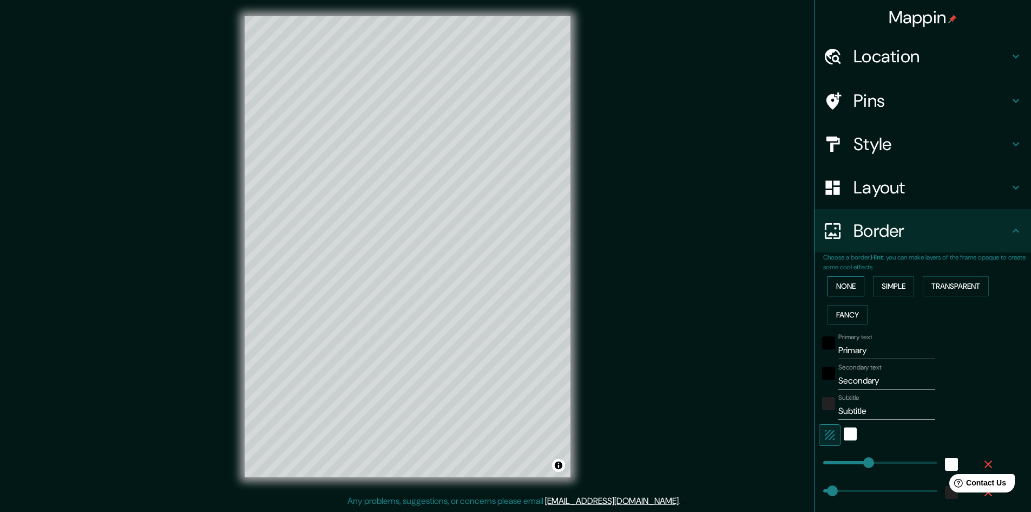
click at [844, 291] on button "None" at bounding box center [846, 286] width 37 height 20
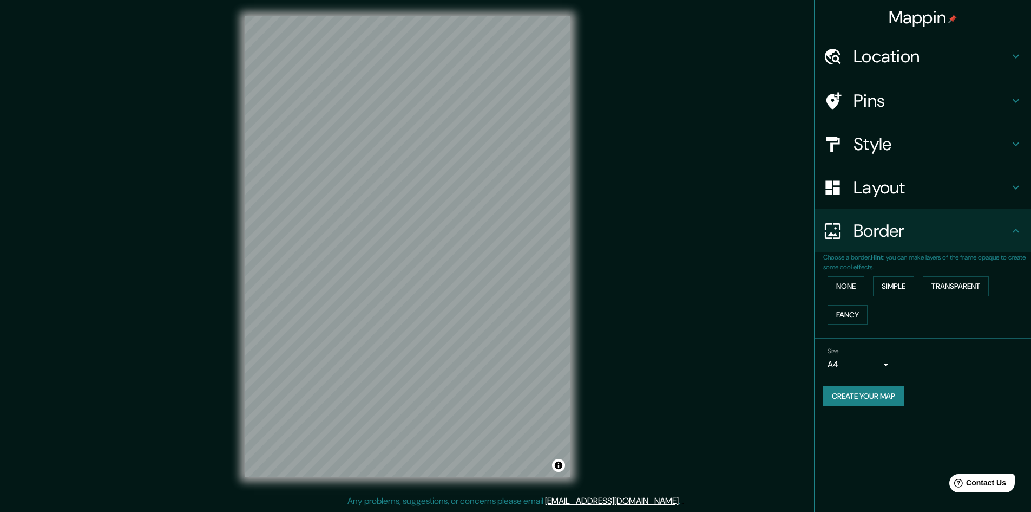
click at [874, 365] on body "Mappin Location [GEOGRAPHIC_DATA], [GEOGRAPHIC_DATA], [GEOGRAPHIC_DATA], [GEOGR…" at bounding box center [515, 255] width 1031 height 512
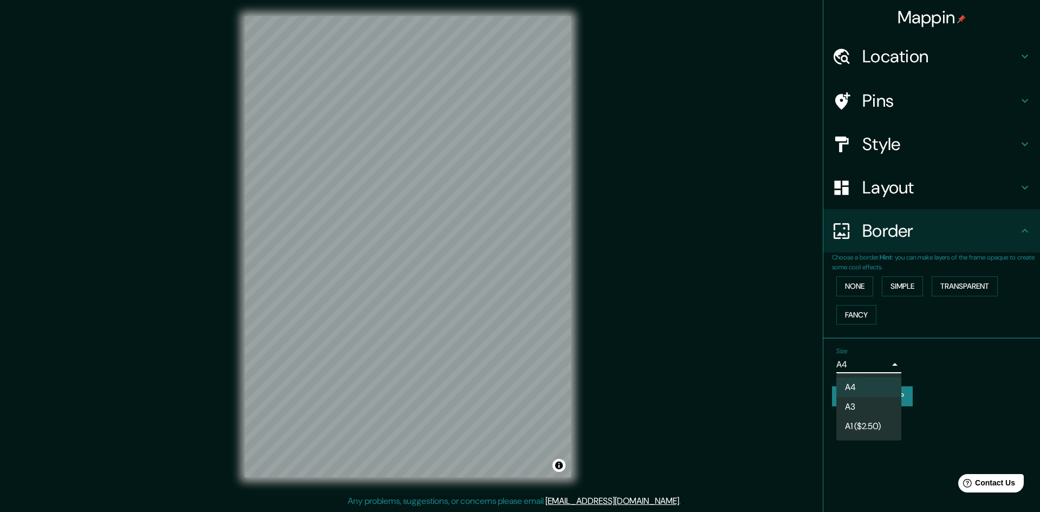
click at [892, 363] on div at bounding box center [520, 256] width 1040 height 512
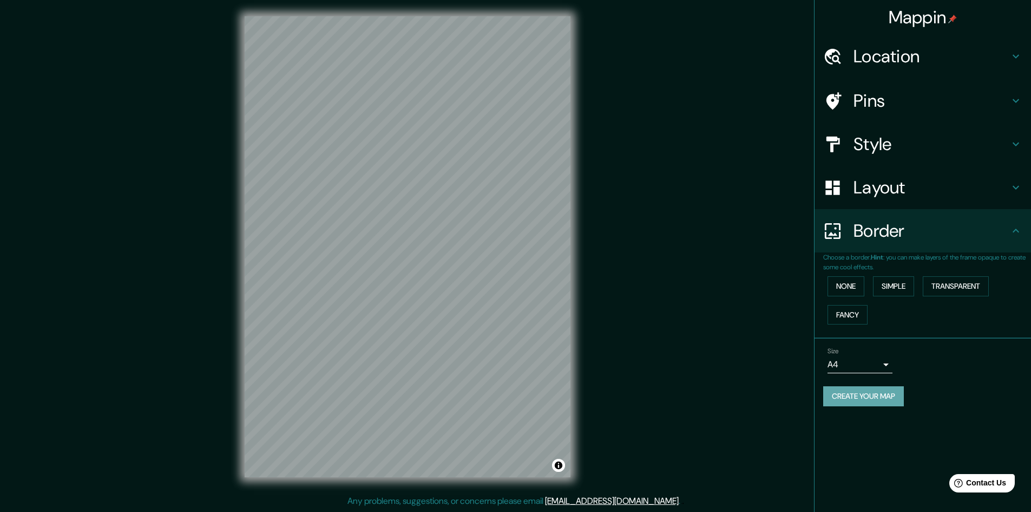
click at [897, 402] on button "Create your map" at bounding box center [864, 396] width 81 height 20
click at [846, 393] on button "Create your map" at bounding box center [864, 396] width 81 height 20
click at [872, 365] on body "Mappin Location [GEOGRAPHIC_DATA], [GEOGRAPHIC_DATA], [GEOGRAPHIC_DATA], [GEOGR…" at bounding box center [515, 255] width 1031 height 512
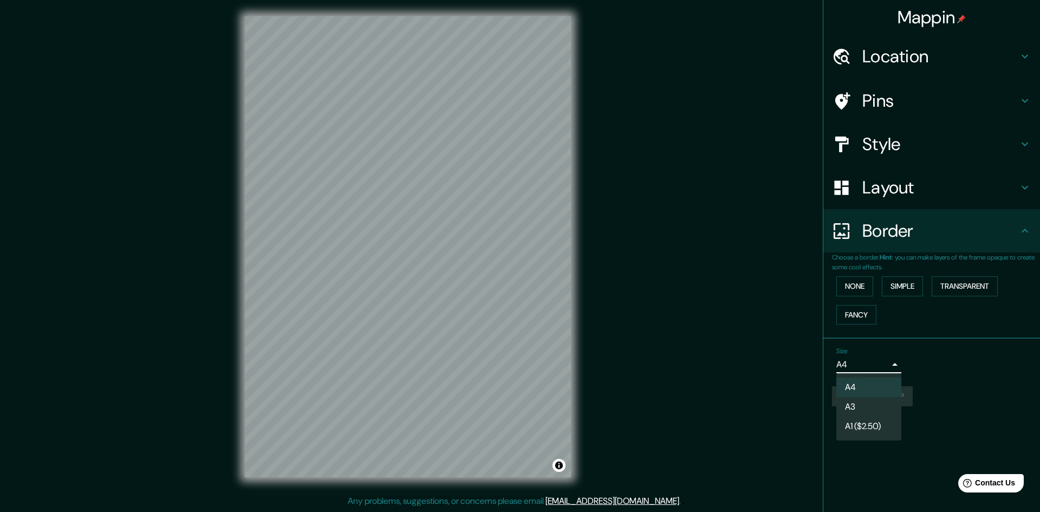
click at [854, 379] on li "A4" at bounding box center [868, 386] width 65 height 19
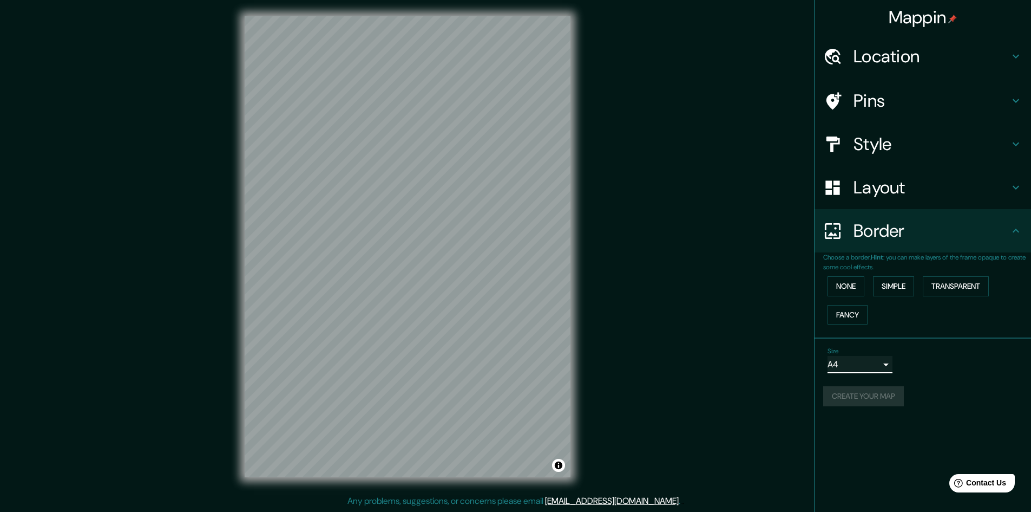
scroll to position [0, 0]
click at [864, 280] on button "None" at bounding box center [846, 286] width 37 height 20
click at [885, 285] on button "Simple" at bounding box center [893, 286] width 41 height 20
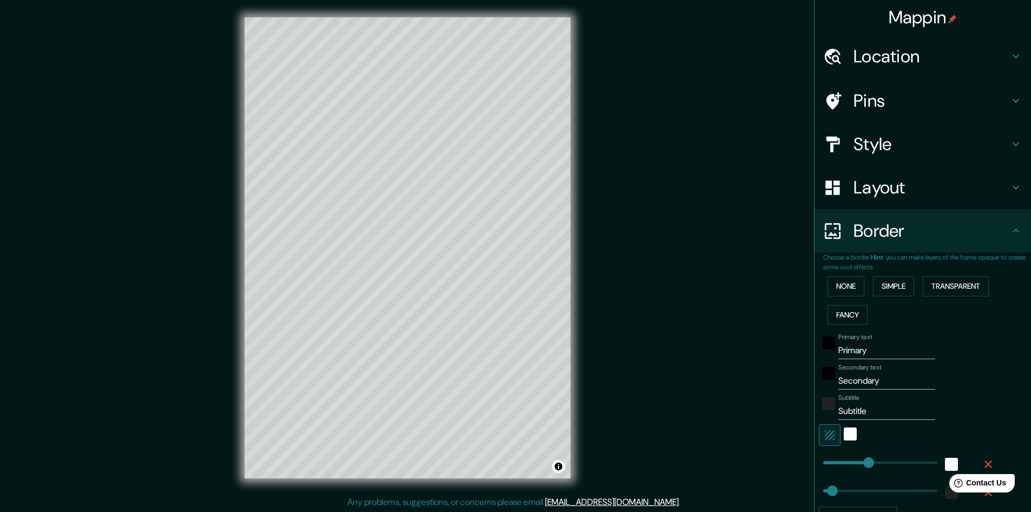
drag, startPoint x: 848, startPoint y: 303, endPoint x: 883, endPoint y: 306, distance: 34.8
click at [851, 305] on div "None Simple Transparent Fancy" at bounding box center [928, 300] width 208 height 57
click at [943, 290] on button "Transparent" at bounding box center [956, 286] width 66 height 20
click at [885, 290] on button "Simple" at bounding box center [893, 286] width 41 height 20
click at [841, 315] on button "Fancy" at bounding box center [848, 315] width 40 height 20
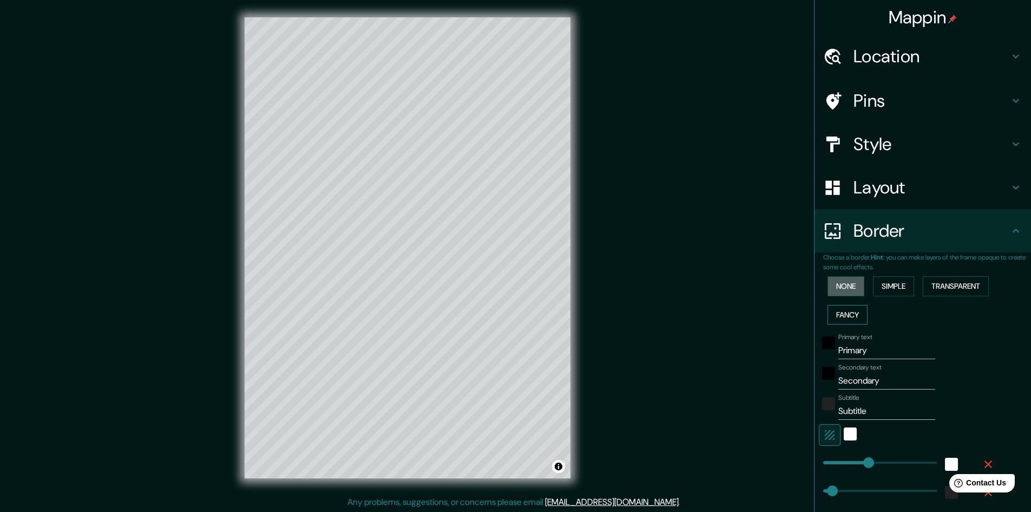
drag, startPoint x: 842, startPoint y: 289, endPoint x: 859, endPoint y: 317, distance: 32.5
click at [844, 289] on button "None" at bounding box center [846, 286] width 37 height 20
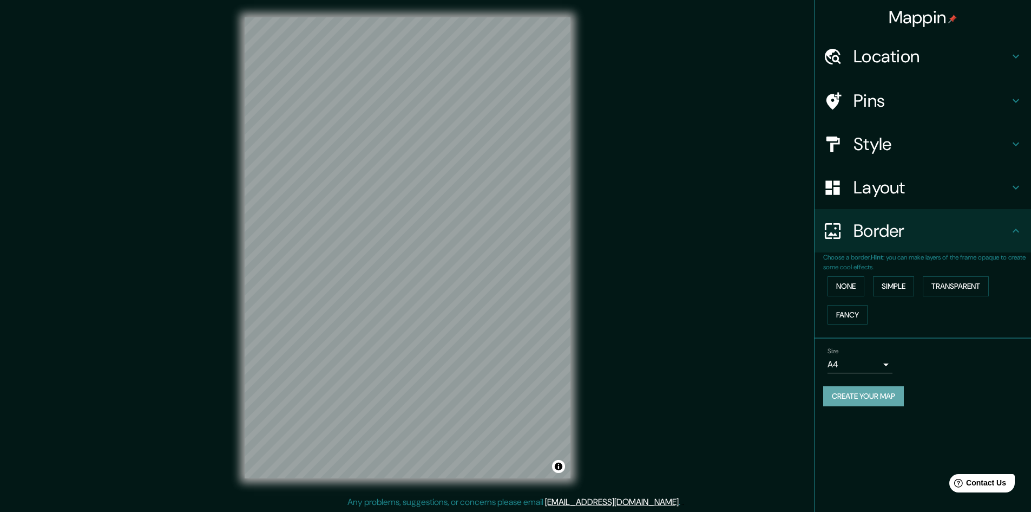
click at [880, 397] on button "Create your map" at bounding box center [864, 396] width 81 height 20
